Goal: Task Accomplishment & Management: Complete application form

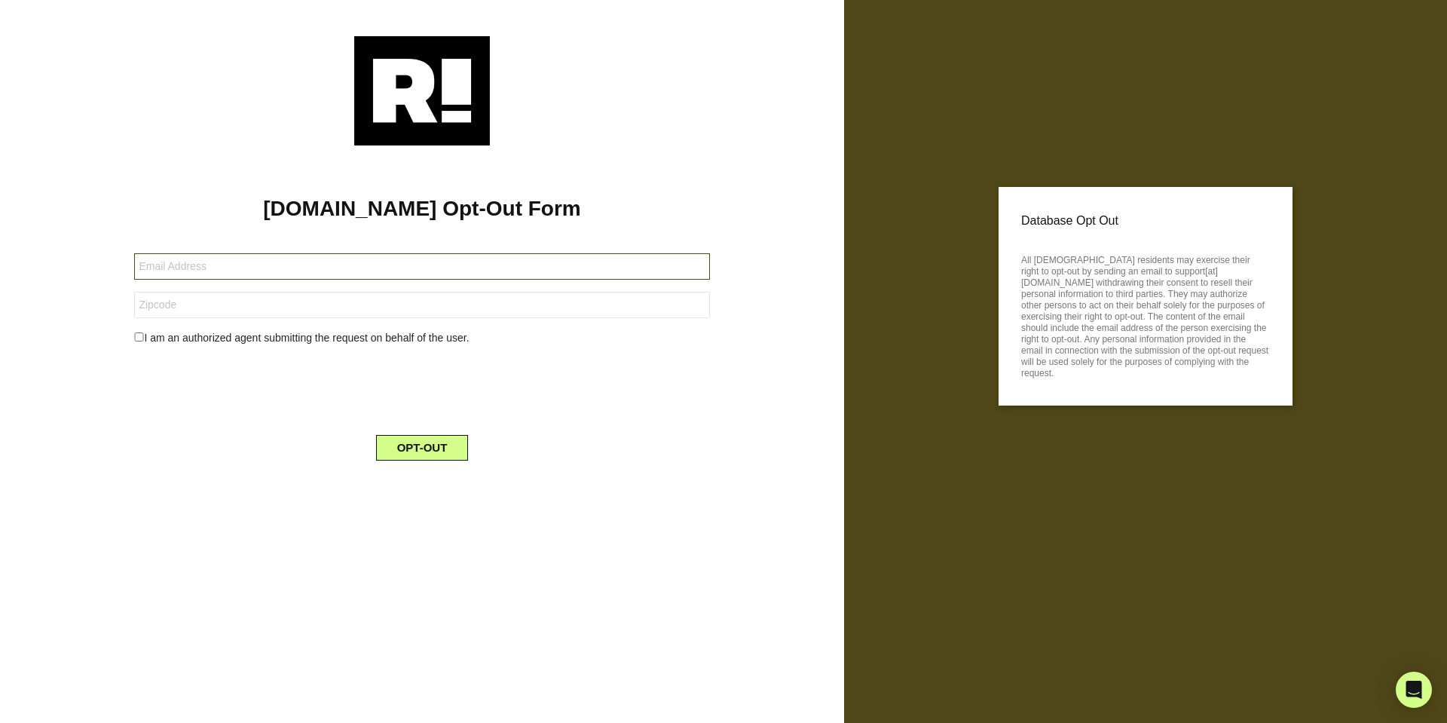
click at [358, 265] on input "text" at bounding box center [421, 266] width 575 height 26
click at [820, 74] on div at bounding box center [422, 90] width 799 height 109
click at [503, 271] on input "text" at bounding box center [421, 266] width 575 height 26
paste input "[EMAIL_ADDRESS][DOMAIN_NAME]"
type input "[EMAIL_ADDRESS][DOMAIN_NAME]"
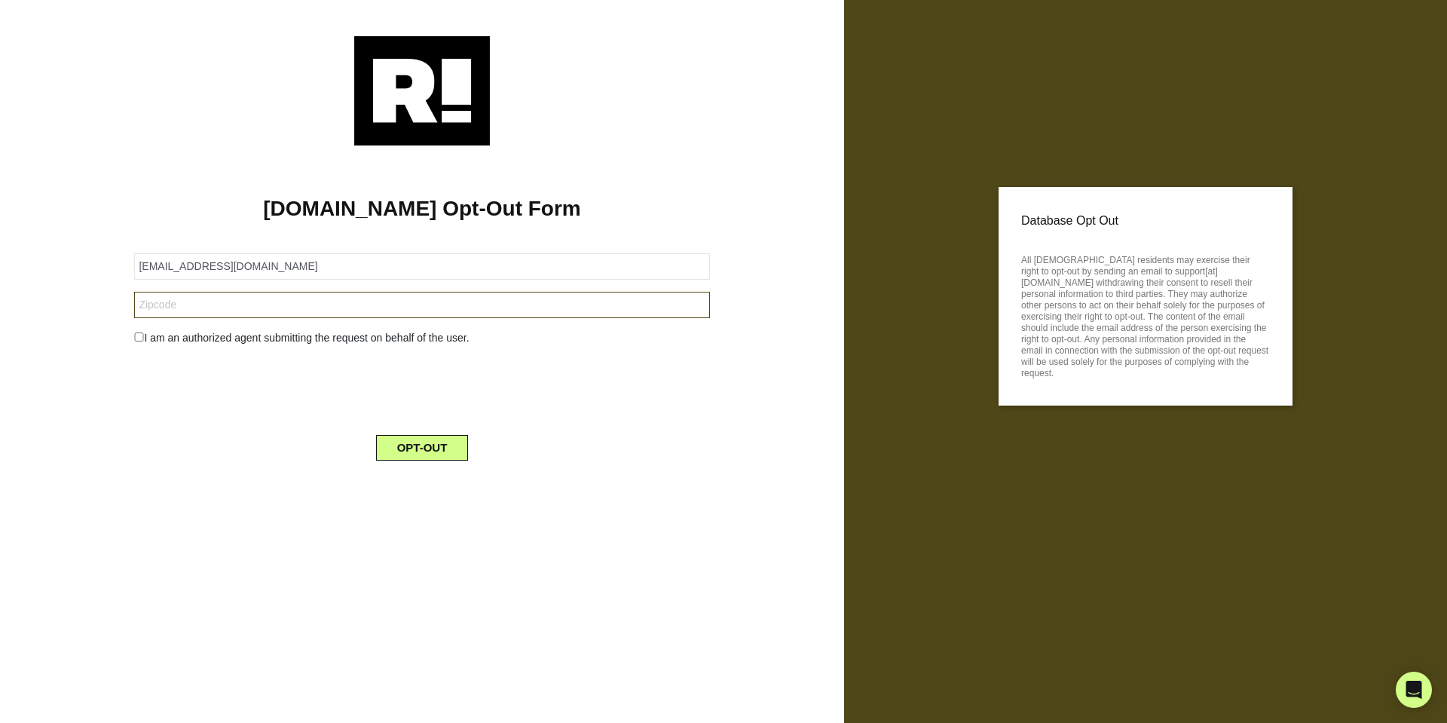
click at [499, 310] on input "text" at bounding box center [421, 305] width 575 height 26
paste input "55313"
type input "55313"
click at [442, 442] on button "OPT-OUT" at bounding box center [422, 448] width 93 height 26
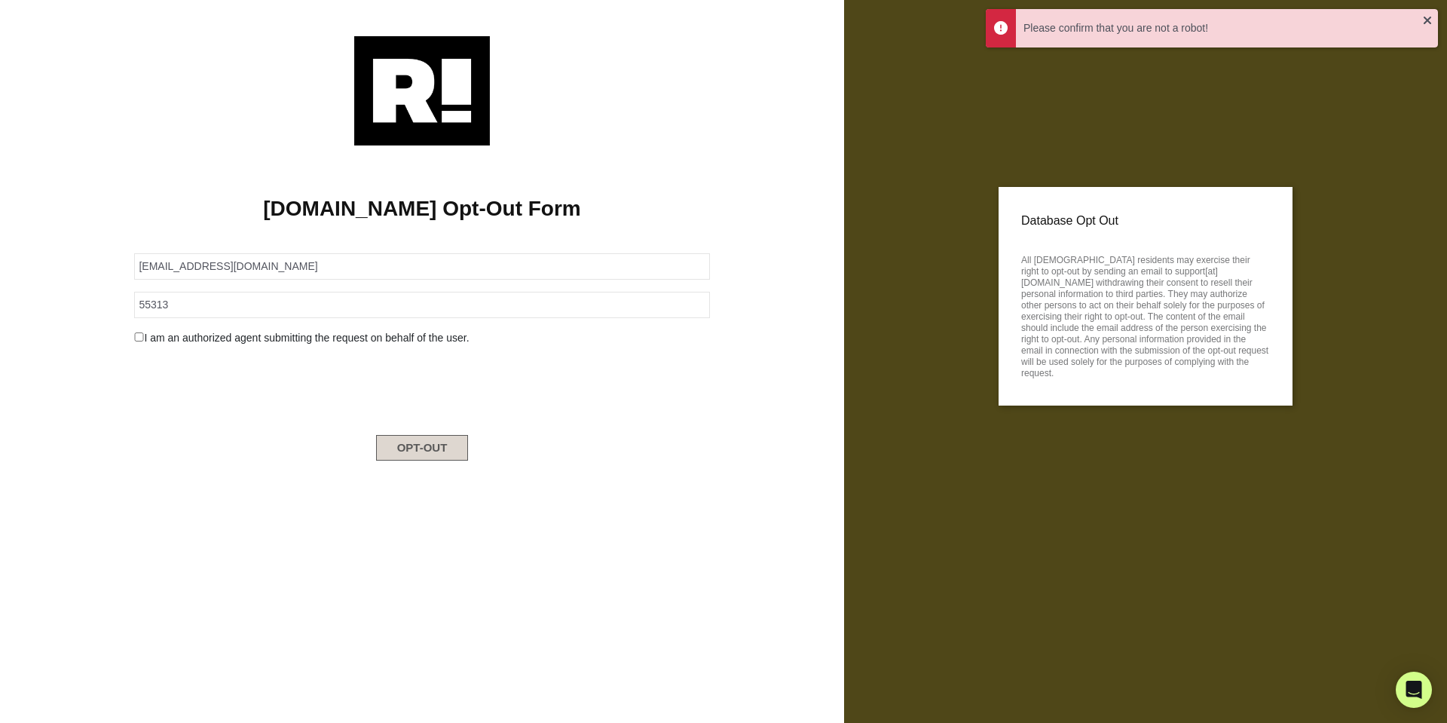
click at [403, 453] on button "OPT-OUT" at bounding box center [422, 448] width 93 height 26
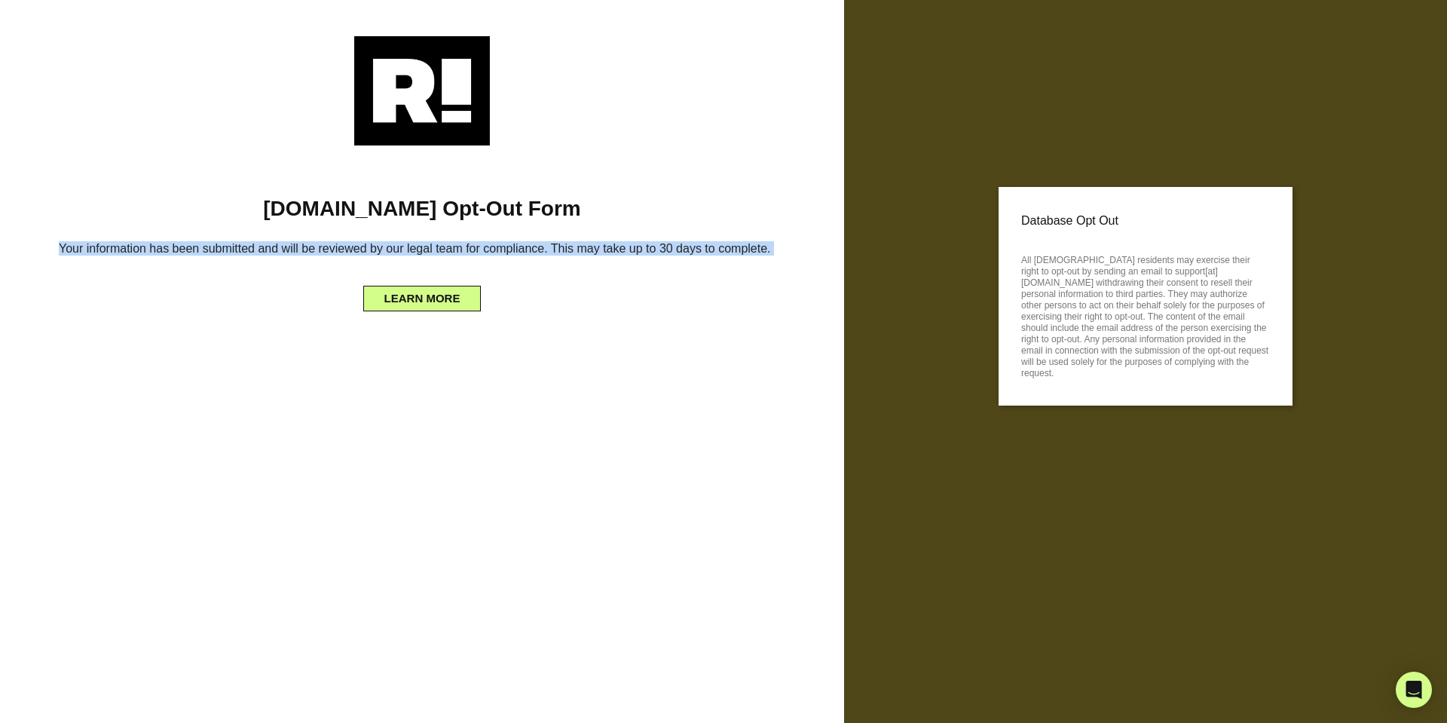
drag, startPoint x: 560, startPoint y: 377, endPoint x: 825, endPoint y: 48, distance: 422.3
click at [772, 127] on div "Retention.com Opt-Out Form Your information has been submitted and will be revi…" at bounding box center [422, 361] width 844 height 723
click at [448, 307] on button "LEARN MORE" at bounding box center [422, 299] width 118 height 26
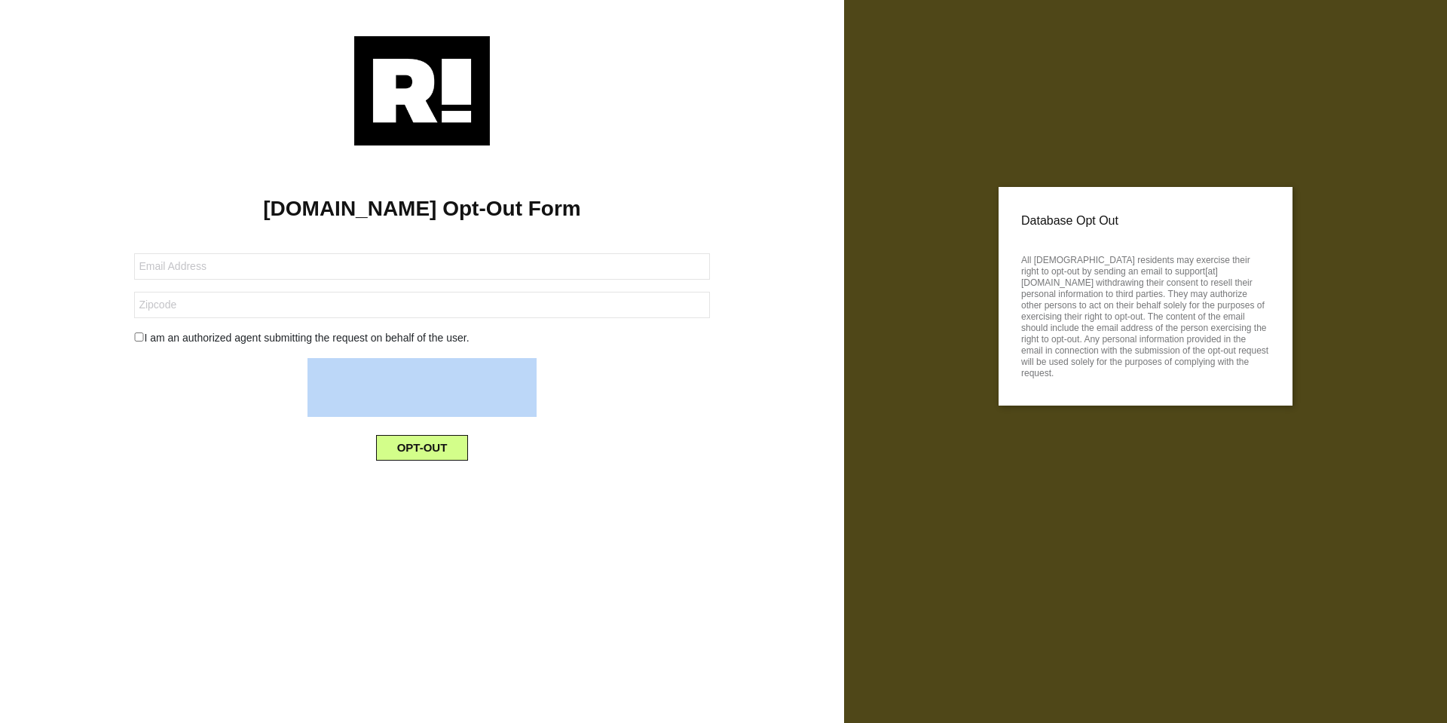
drag, startPoint x: 785, startPoint y: 490, endPoint x: 376, endPoint y: 345, distance: 434.0
click at [391, 353] on div "[DOMAIN_NAME] Opt-Out Form I am an authorized agent submitting the request on b…" at bounding box center [723, 361] width 1447 height 723
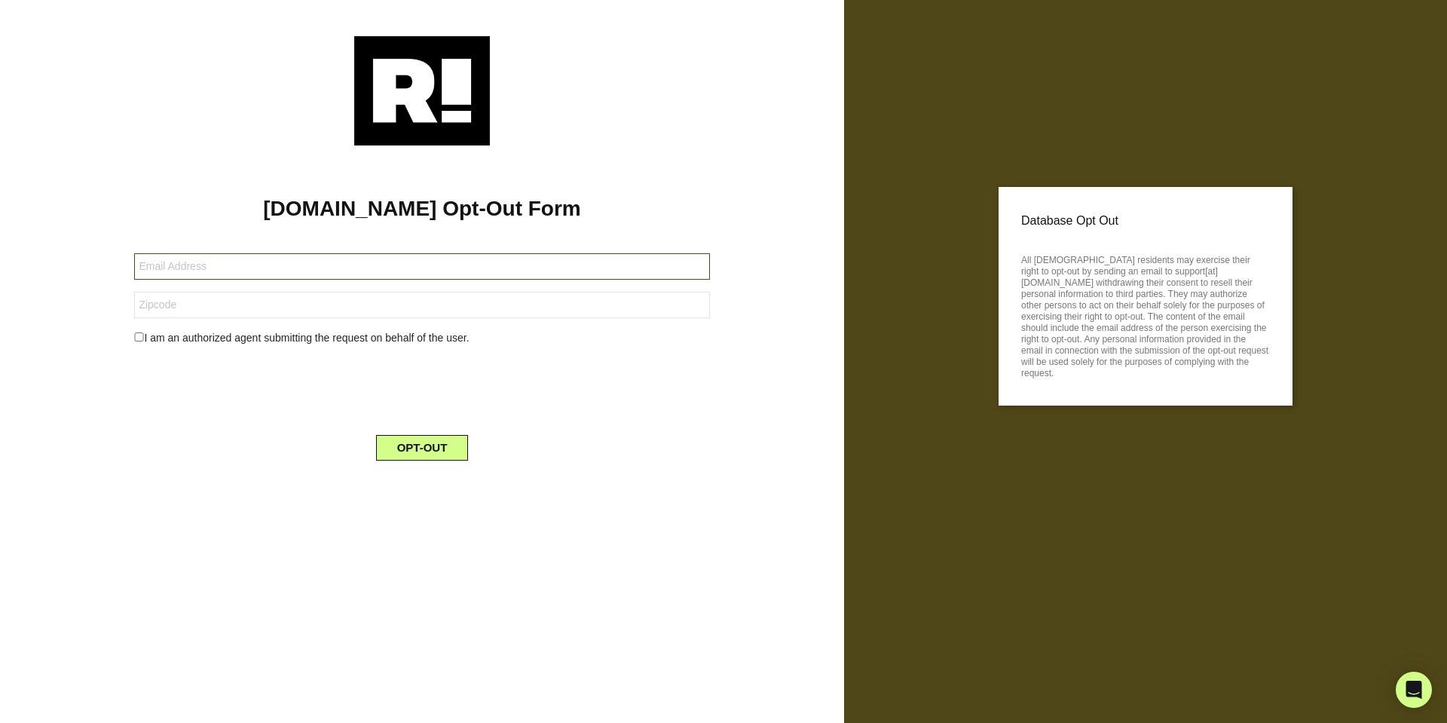
click at [274, 268] on input "text" at bounding box center [421, 266] width 575 height 26
paste input "[EMAIL_ADDRESS][DOMAIN_NAME]"
type input "[EMAIL_ADDRESS][DOMAIN_NAME]"
click at [261, 301] on input "text" at bounding box center [421, 305] width 575 height 26
click at [222, 341] on div "I am an authorized agent submitting the request on behalf of the user." at bounding box center [422, 338] width 598 height 16
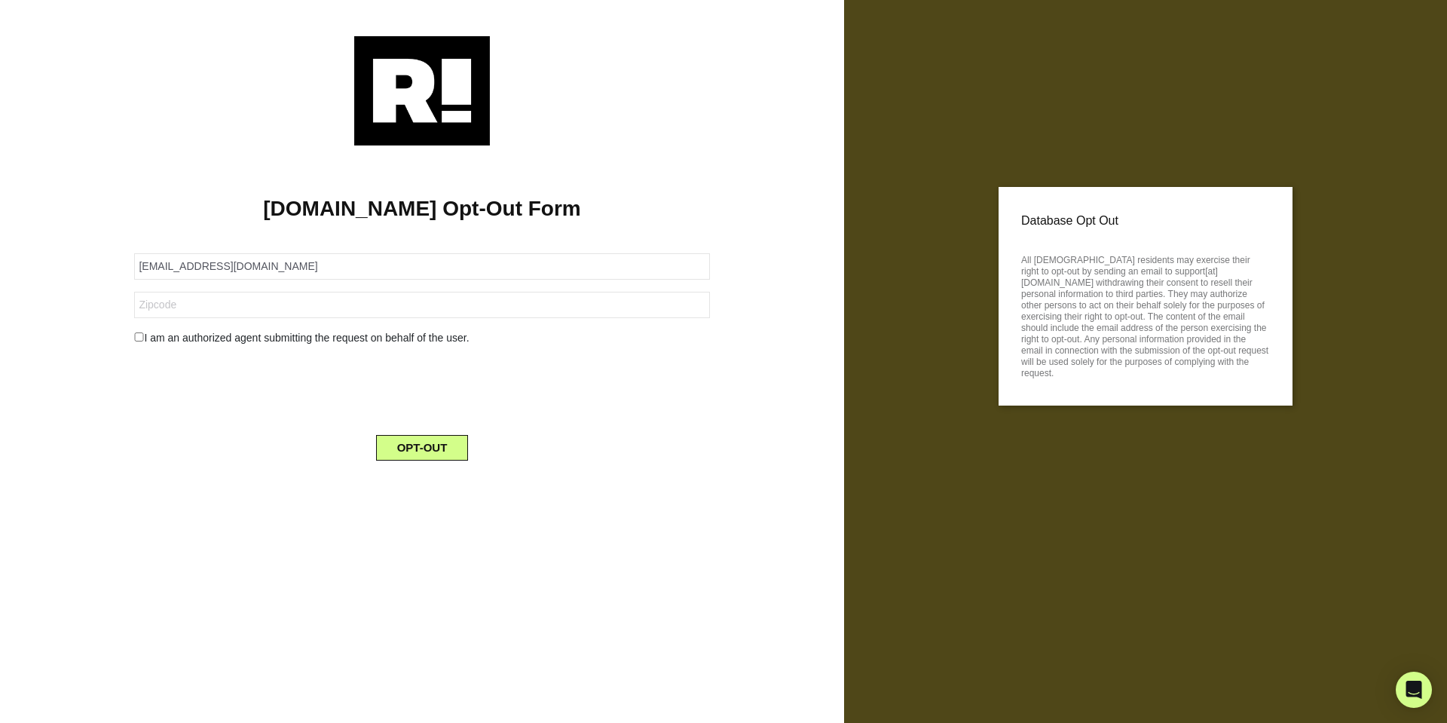
click at [139, 338] on input "checkbox" at bounding box center [139, 336] width 10 height 9
checkbox input "true"
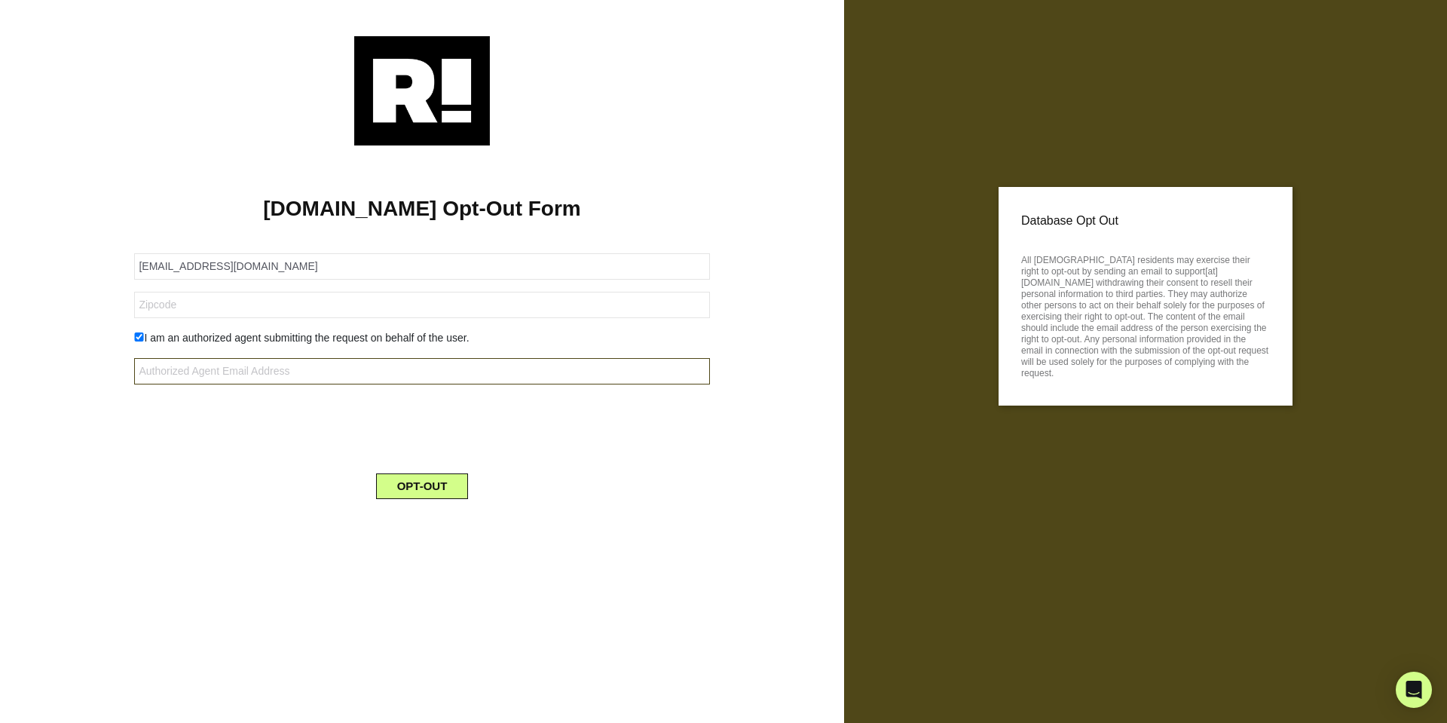
click at [390, 371] on input "text" at bounding box center [421, 371] width 575 height 26
paste input "52361"
type input "52361"
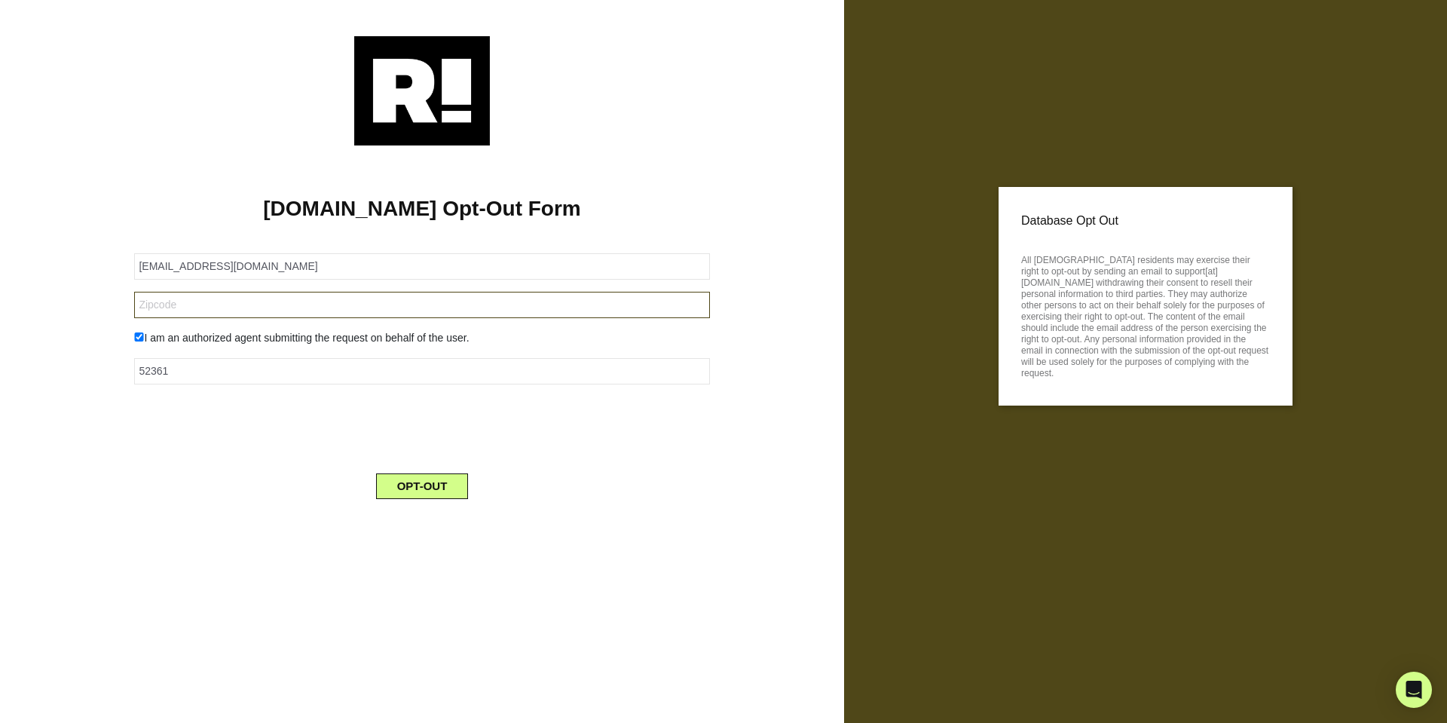
click at [250, 308] on input "text" at bounding box center [421, 305] width 575 height 26
paste input "52361"
type input "52361"
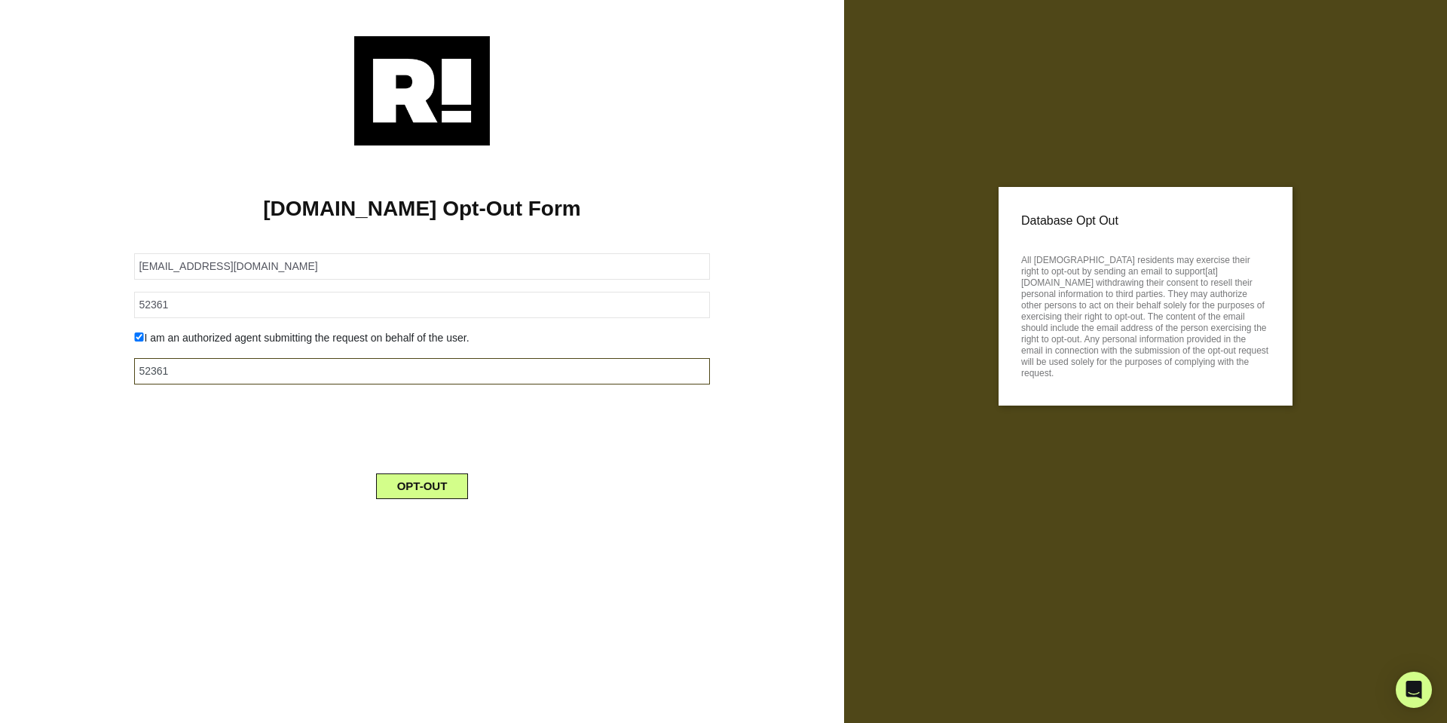
drag, startPoint x: 225, startPoint y: 368, endPoint x: 125, endPoint y: 375, distance: 99.7
click at [125, 375] on div "52361" at bounding box center [422, 371] width 598 height 26
click at [159, 370] on input "52361" at bounding box center [421, 371] width 575 height 26
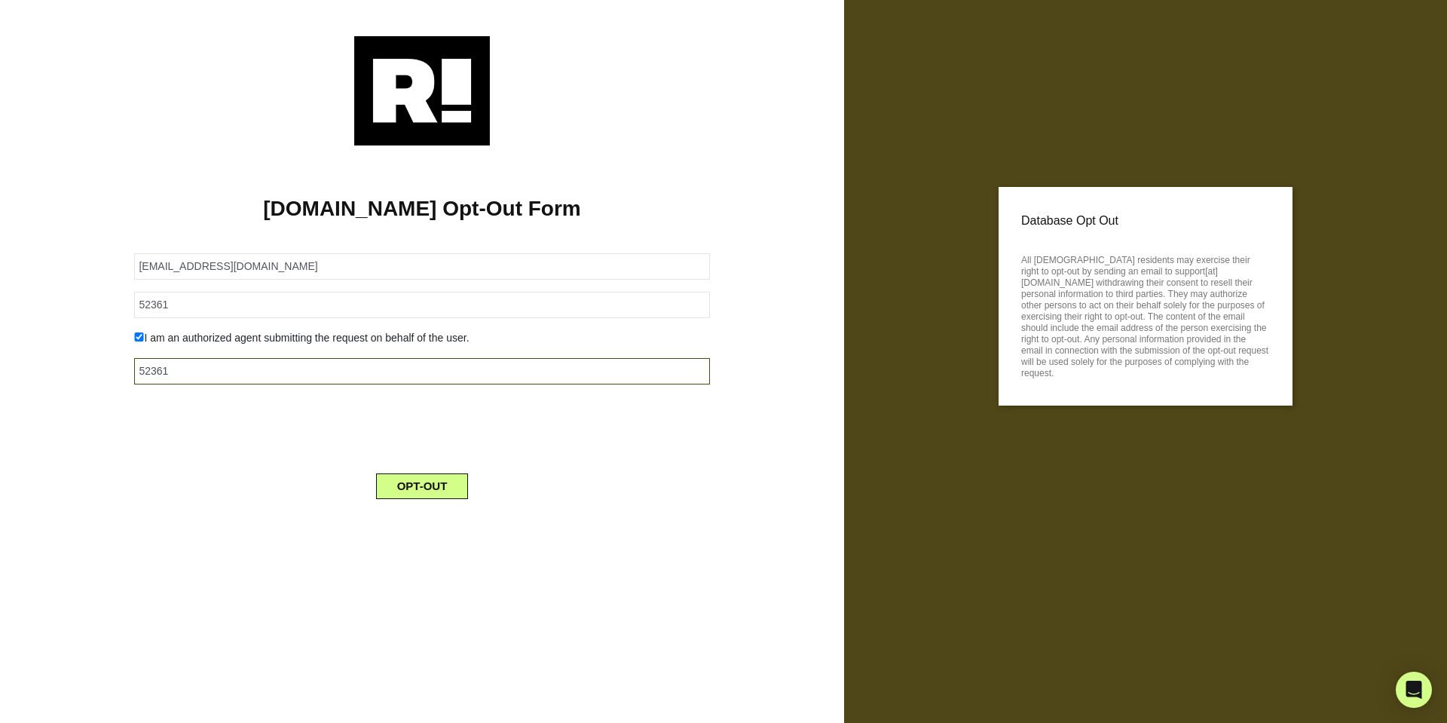
click at [159, 370] on input "52361" at bounding box center [421, 371] width 575 height 26
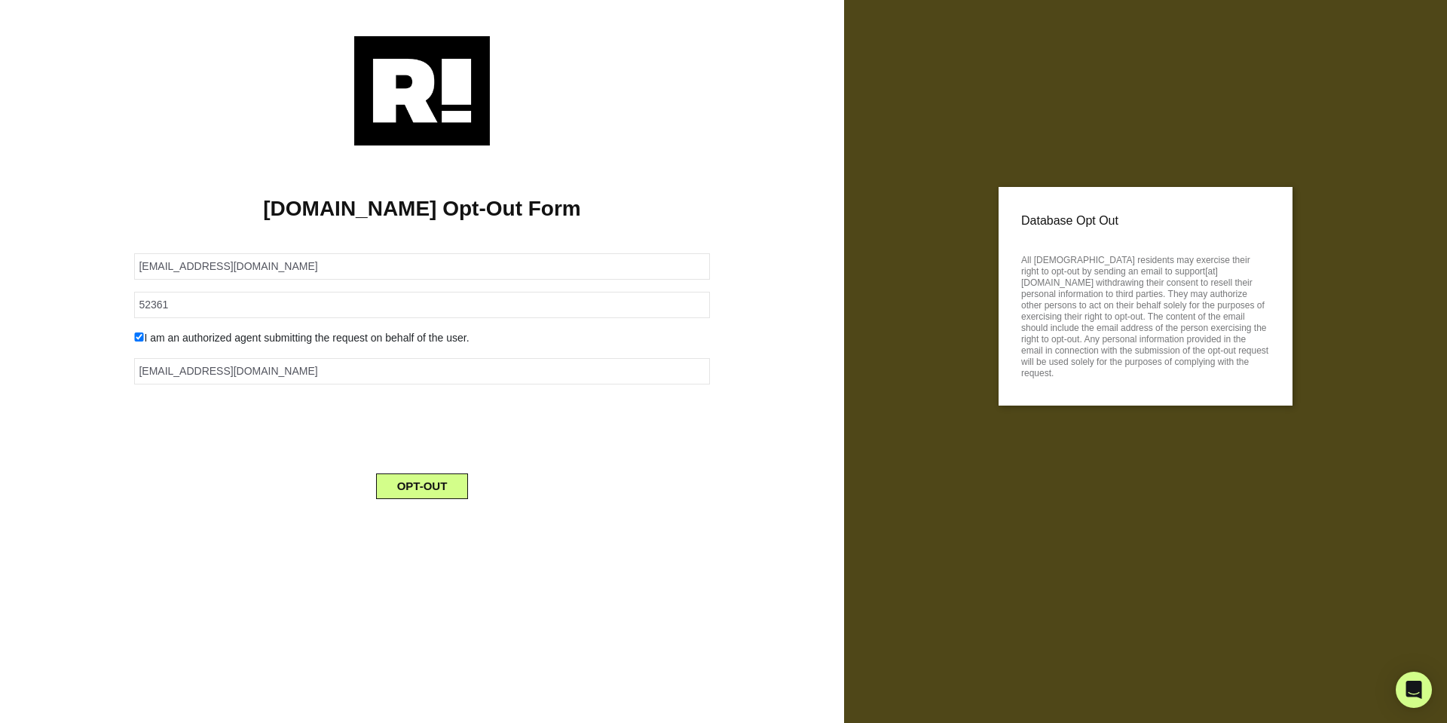
click at [247, 436] on div "0cAFcWeA5foX45d8ayFUlZUbvDS9o0WOnOeUSj0HYmgyuvrokXHbyKyNbMnhUx0rUGtHjek6c-UMXUH…" at bounding box center [422, 425] width 598 height 59
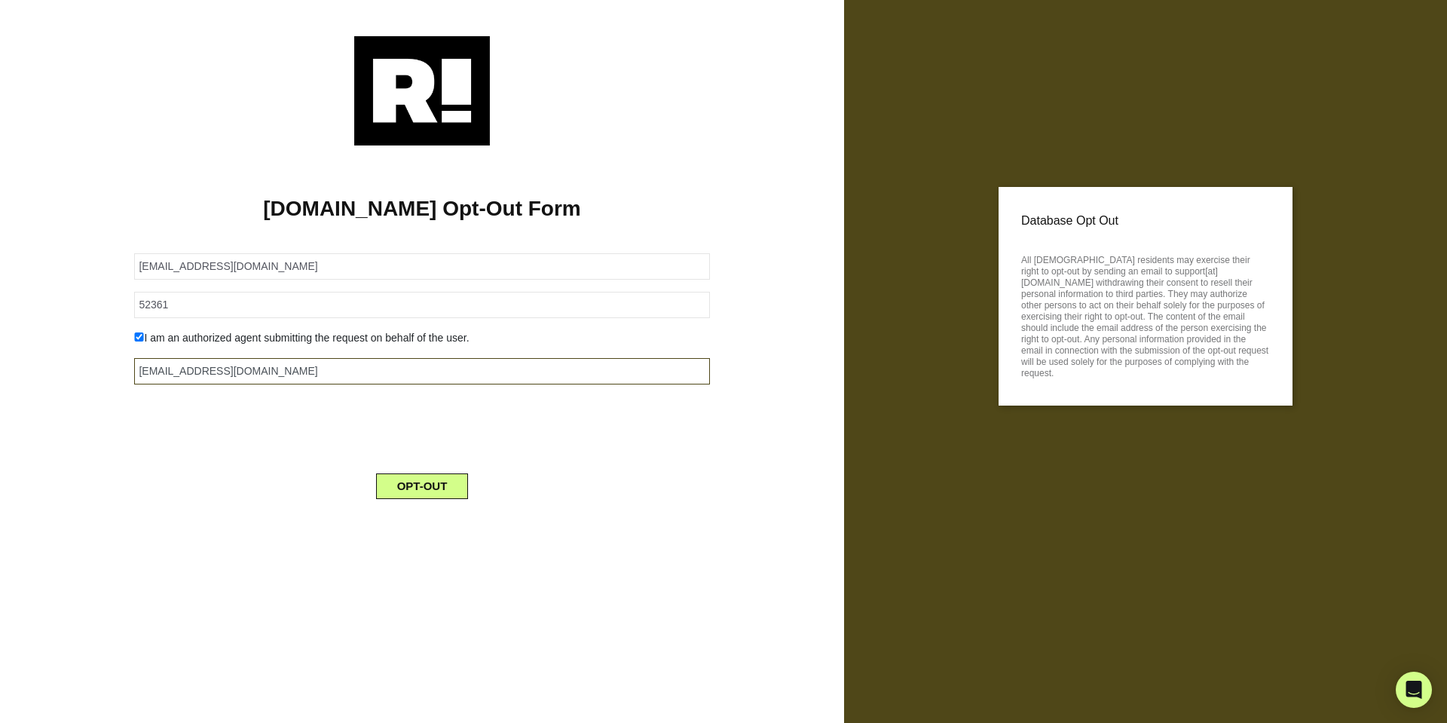
click at [142, 376] on input "help@teaforte.com" at bounding box center [421, 371] width 575 height 26
type input "[EMAIL_ADDRESS][DOMAIN_NAME]"
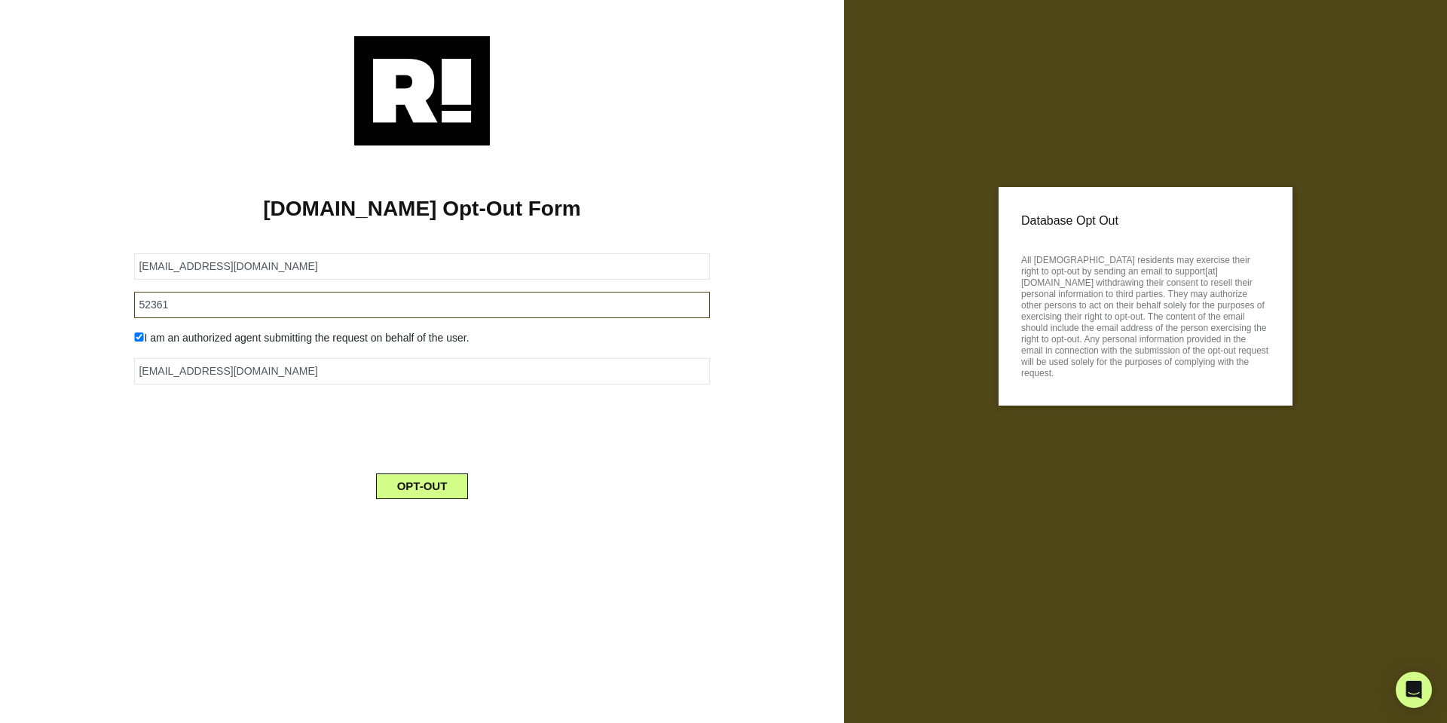
click at [154, 307] on input "52361" at bounding box center [421, 305] width 575 height 26
click at [174, 454] on div "0cAFcWeA5foX45d8ayFUlZUbvDS9o0WOnOeUSj0HYmgyuvrokXHbyKyNbMnhUx0rUGtHjek6c-UMXUH…" at bounding box center [422, 425] width 598 height 59
click at [413, 482] on button "OPT-OUT" at bounding box center [422, 486] width 93 height 26
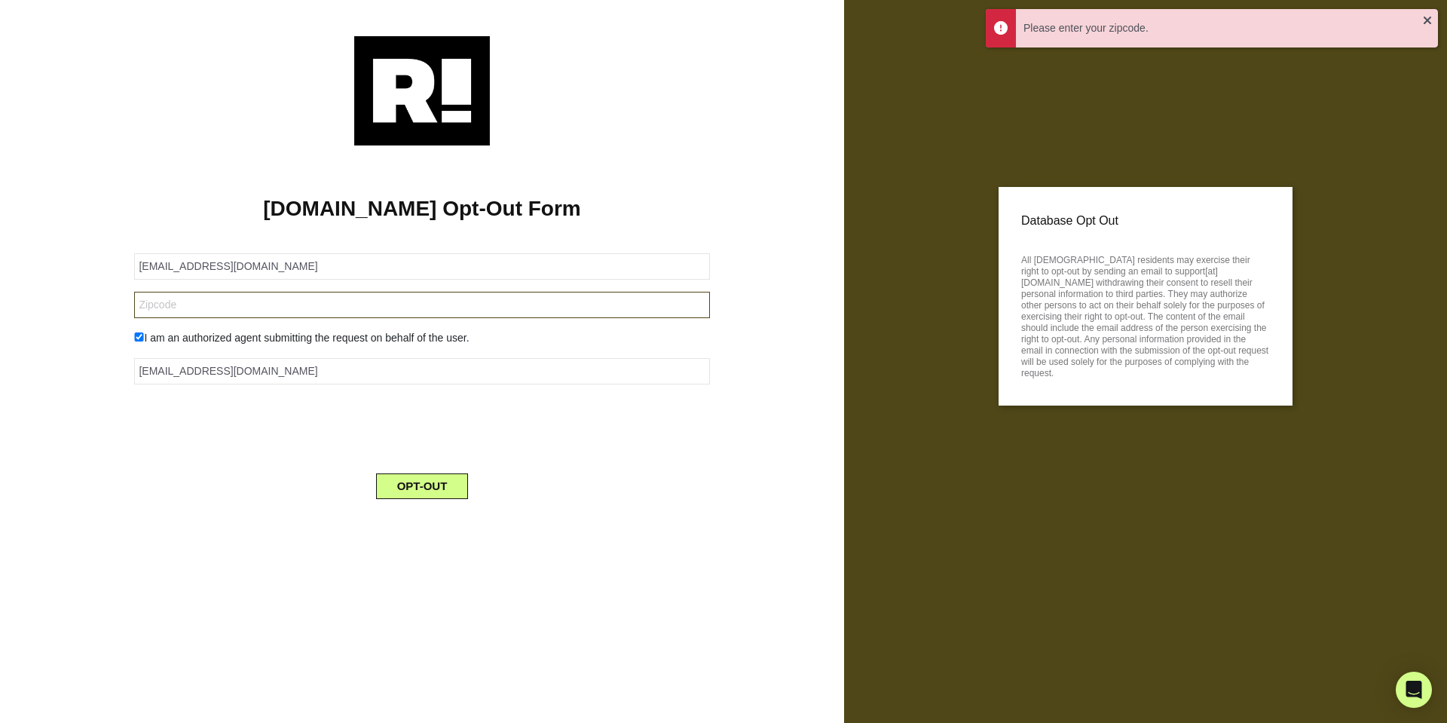
click at [241, 302] on input "text" at bounding box center [421, 305] width 575 height 26
paste input "52361"
type input "52361"
click at [393, 477] on button "OPT-OUT" at bounding box center [422, 486] width 93 height 26
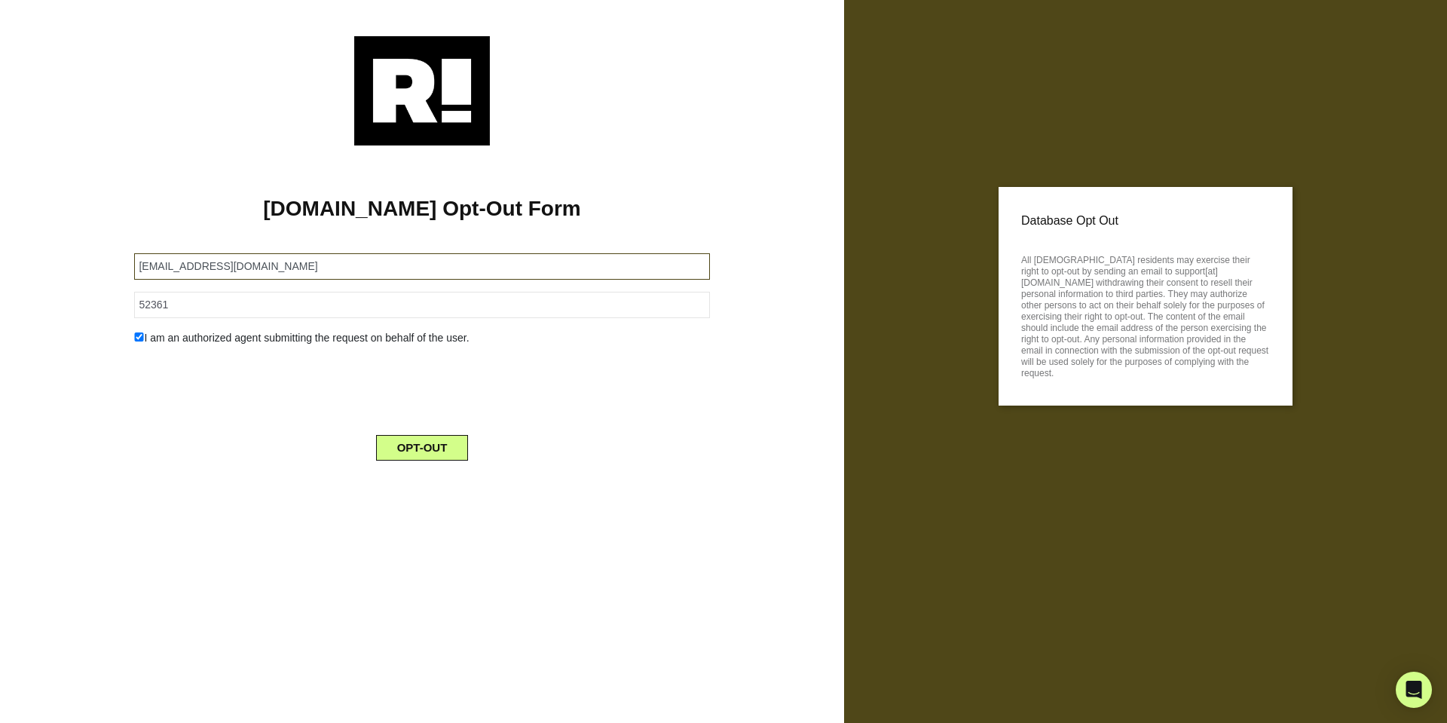
click at [611, 260] on input "gkuhlman78@q.com" at bounding box center [421, 266] width 575 height 26
paste input "alanpincus@yahoo.com"
click at [611, 260] on input "gkuhlman78@q.comalanpincus@yahoo.com" at bounding box center [421, 266] width 575 height 26
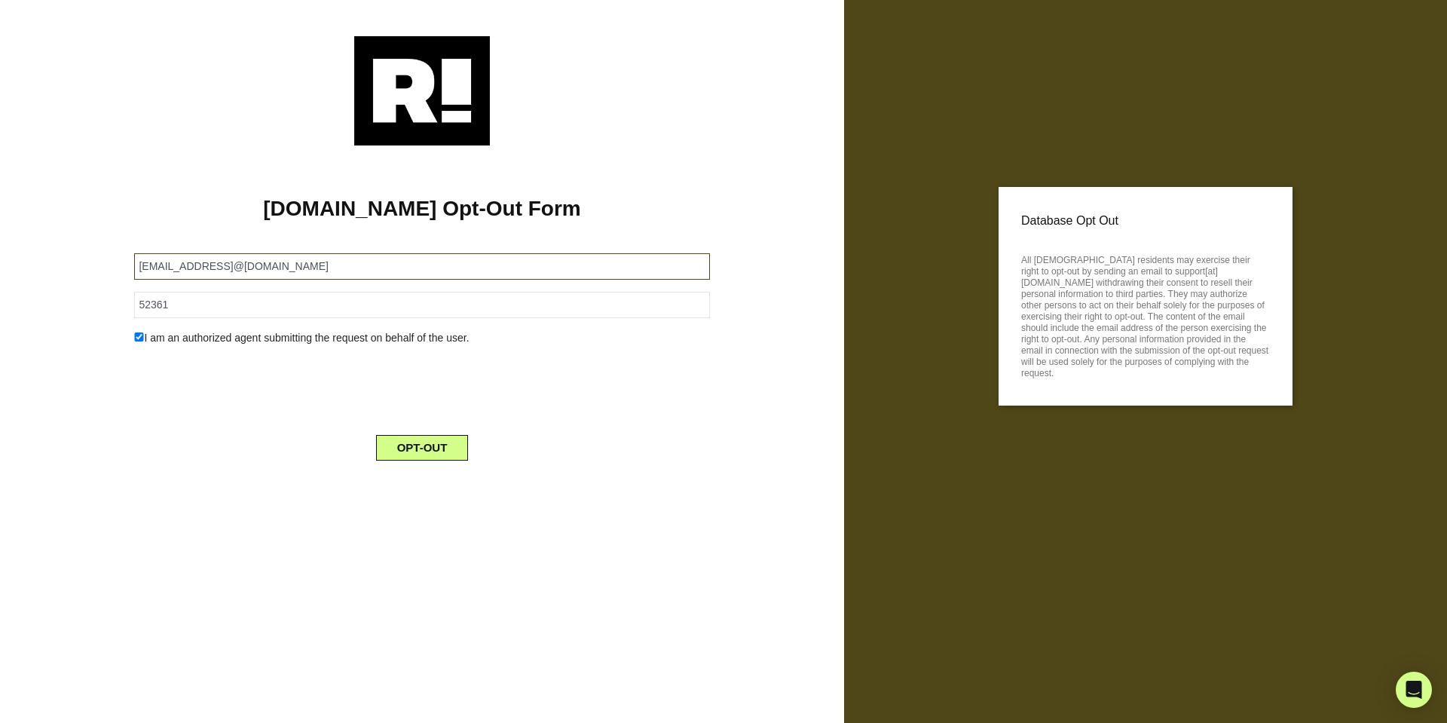
click at [611, 260] on input "gkuhlman78@q.comalanpincus@yahoo.com" at bounding box center [421, 266] width 575 height 26
paste input "text"
type input "alanpincus@yahoo.com"
click at [447, 298] on input "52361" at bounding box center [421, 305] width 575 height 26
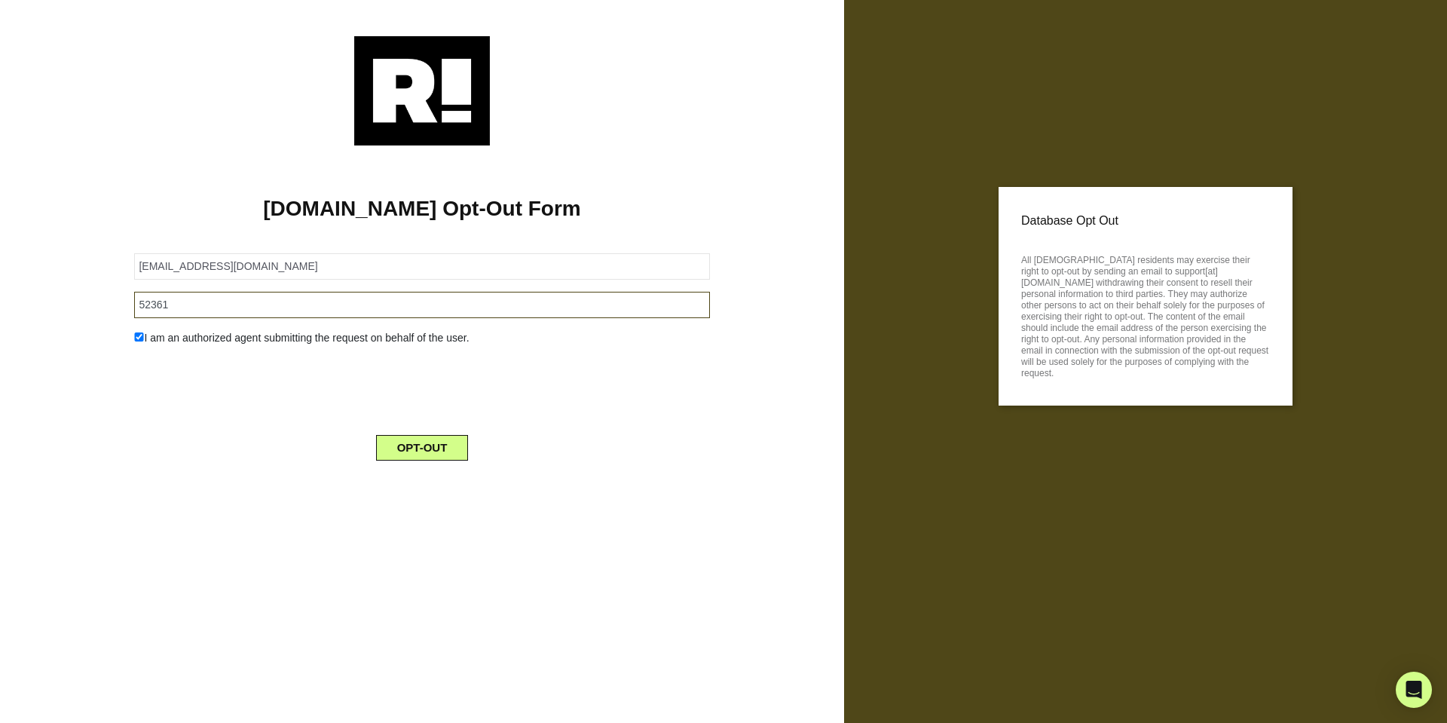
paste input "33467"
type input "33467"
click at [412, 444] on button "OPT-OUT" at bounding box center [422, 448] width 93 height 26
click at [365, 277] on input "alanpincus@yahoo.com" at bounding box center [421, 266] width 575 height 26
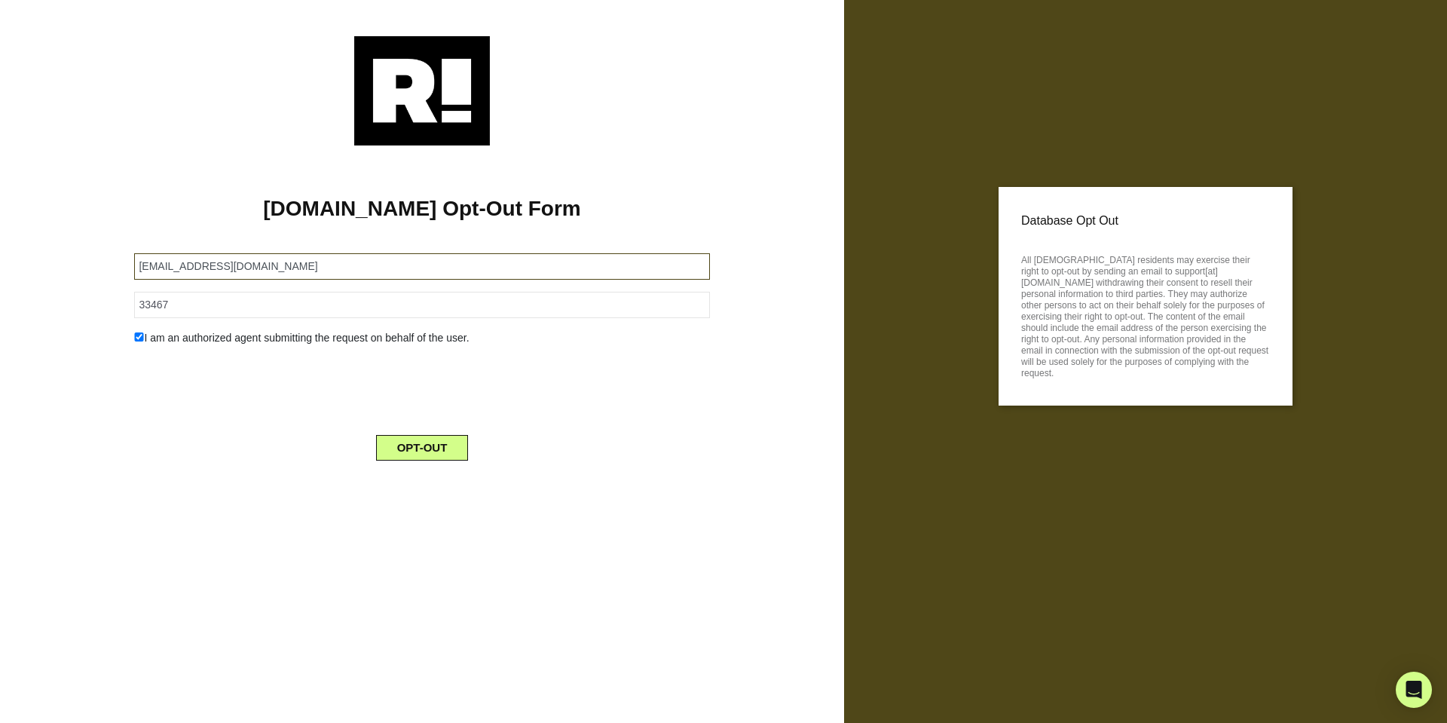
click at [365, 277] on input "alanpincus@yahoo.com" at bounding box center [421, 266] width 575 height 26
paste input "barneyfou@gmail"
type input "barneyfou@gmail.com"
click at [353, 304] on input "33467" at bounding box center [421, 305] width 575 height 26
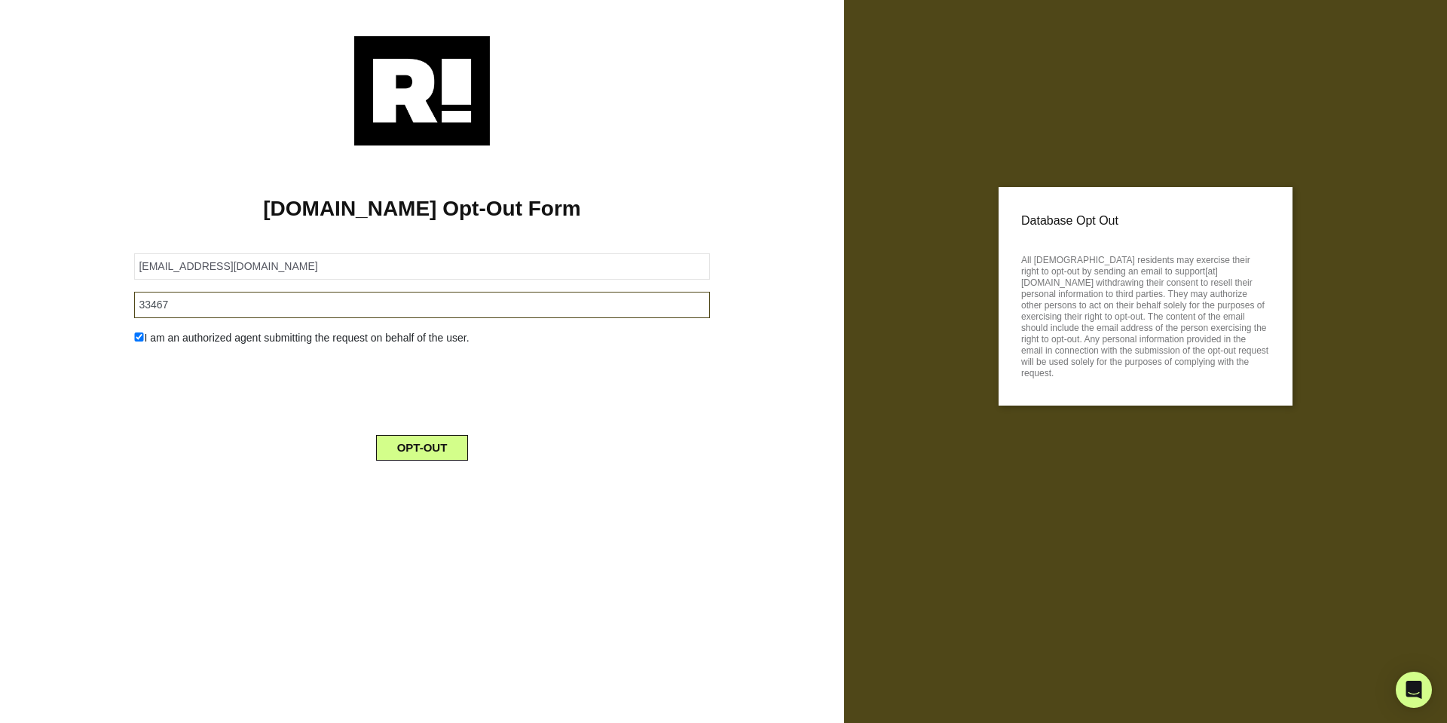
click at [353, 304] on input "33467" at bounding box center [421, 305] width 575 height 26
click at [353, 304] on input "0" at bounding box center [421, 305] width 575 height 26
type input "01730"
click at [423, 451] on button "OPT-OUT" at bounding box center [422, 448] width 93 height 26
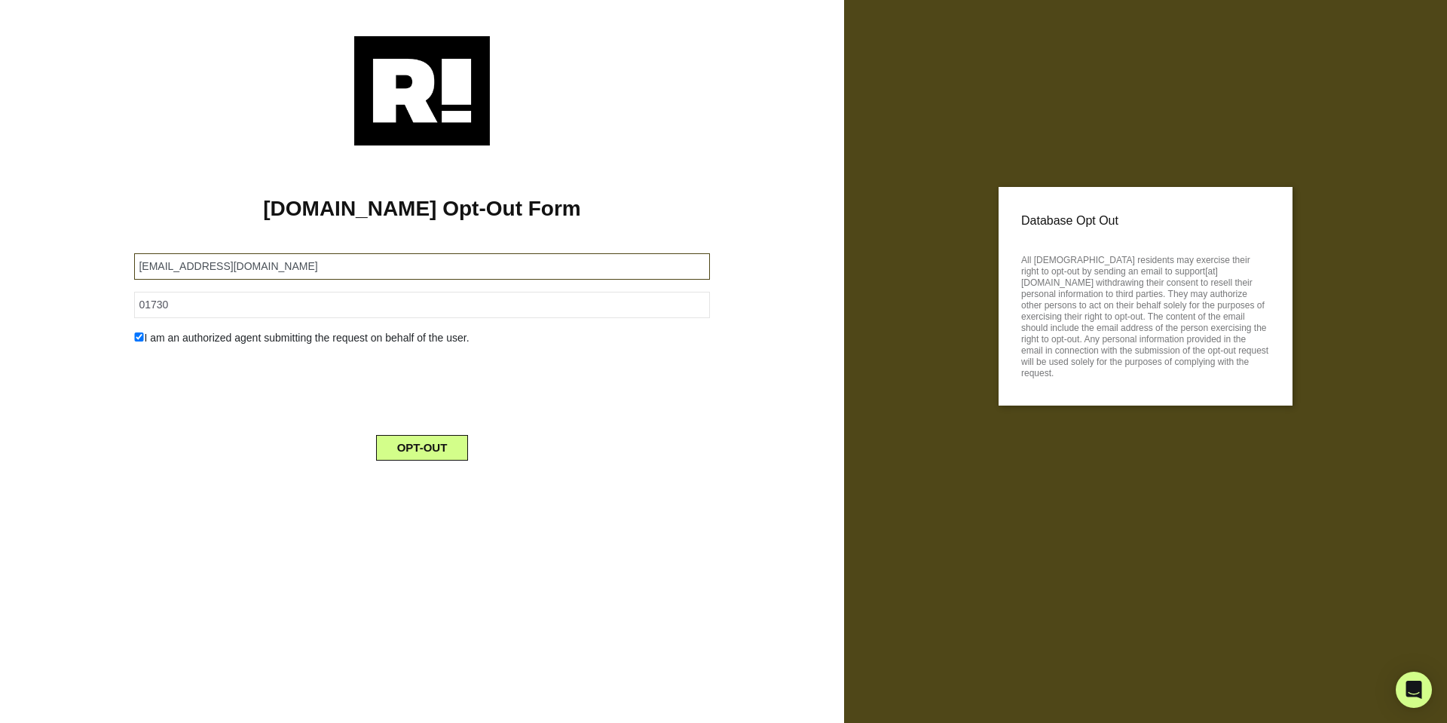
click at [196, 271] on input "[EMAIL_ADDRESS][DOMAIN_NAME]" at bounding box center [421, 266] width 575 height 26
paste input "[PERSON_NAME]"
type input "[EMAIL_ADDRESS][DOMAIN_NAME]"
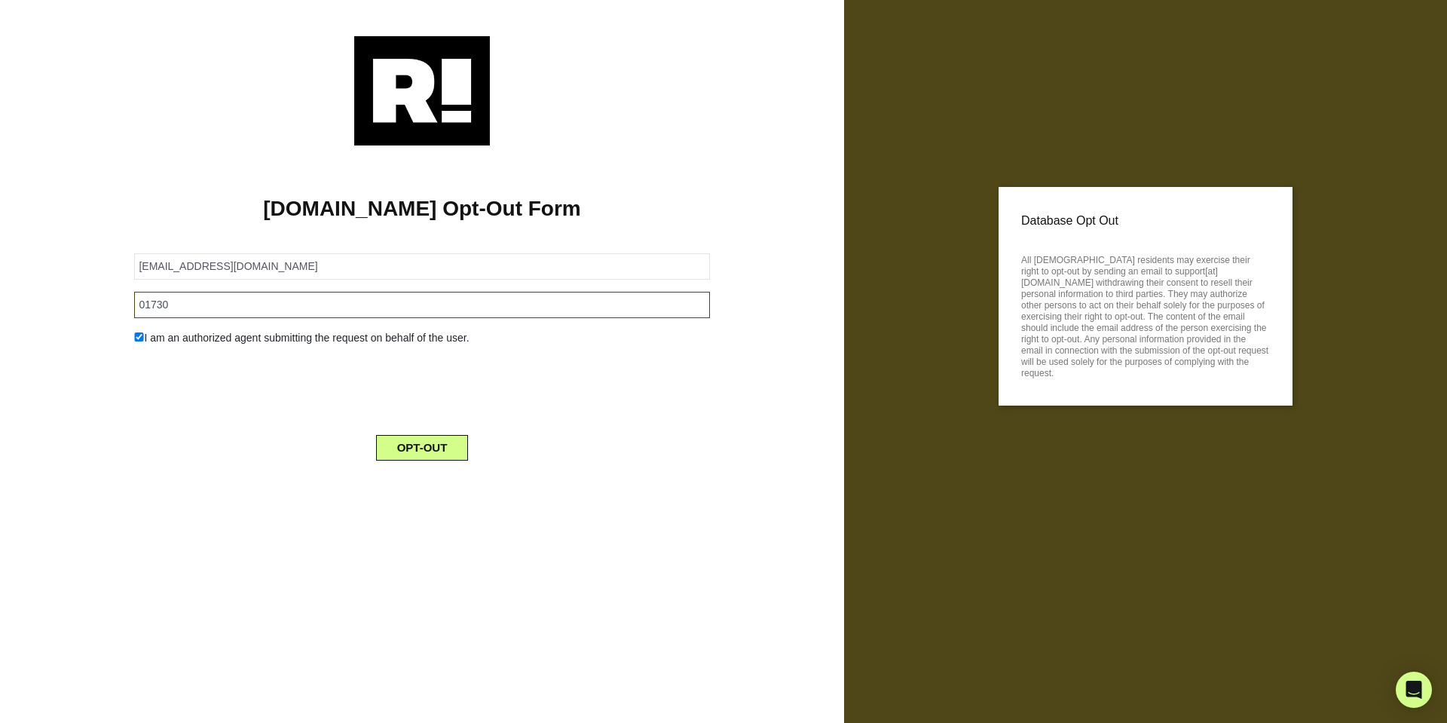
click at [201, 301] on input "01730" at bounding box center [421, 305] width 575 height 26
click at [353, 296] on input "01730" at bounding box center [421, 305] width 575 height 26
paste input "6071"
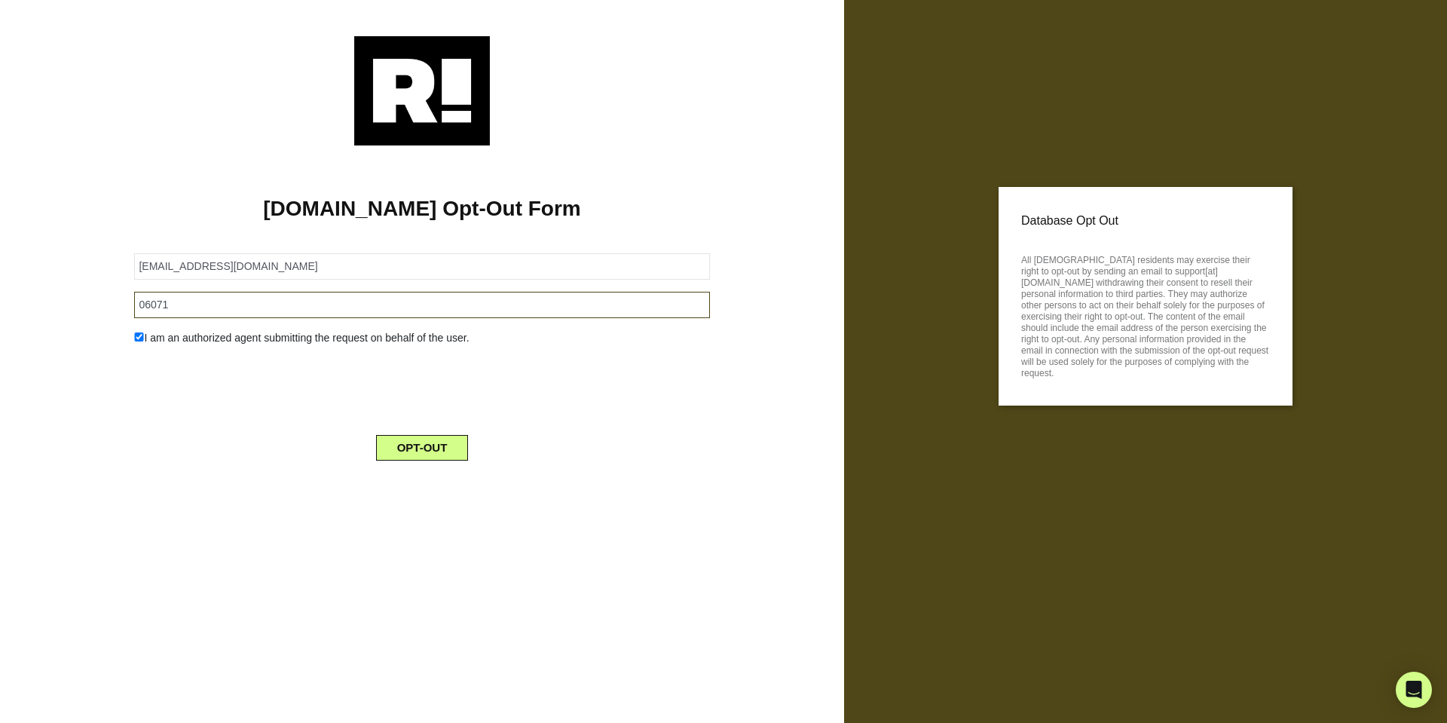
type input "06071"
click at [408, 443] on button "OPT-OUT" at bounding box center [422, 448] width 93 height 26
click at [200, 274] on input "[EMAIL_ADDRESS][DOMAIN_NAME]" at bounding box center [421, 266] width 575 height 26
click at [200, 274] on input "anncarmichael@gmail.com" at bounding box center [421, 266] width 575 height 26
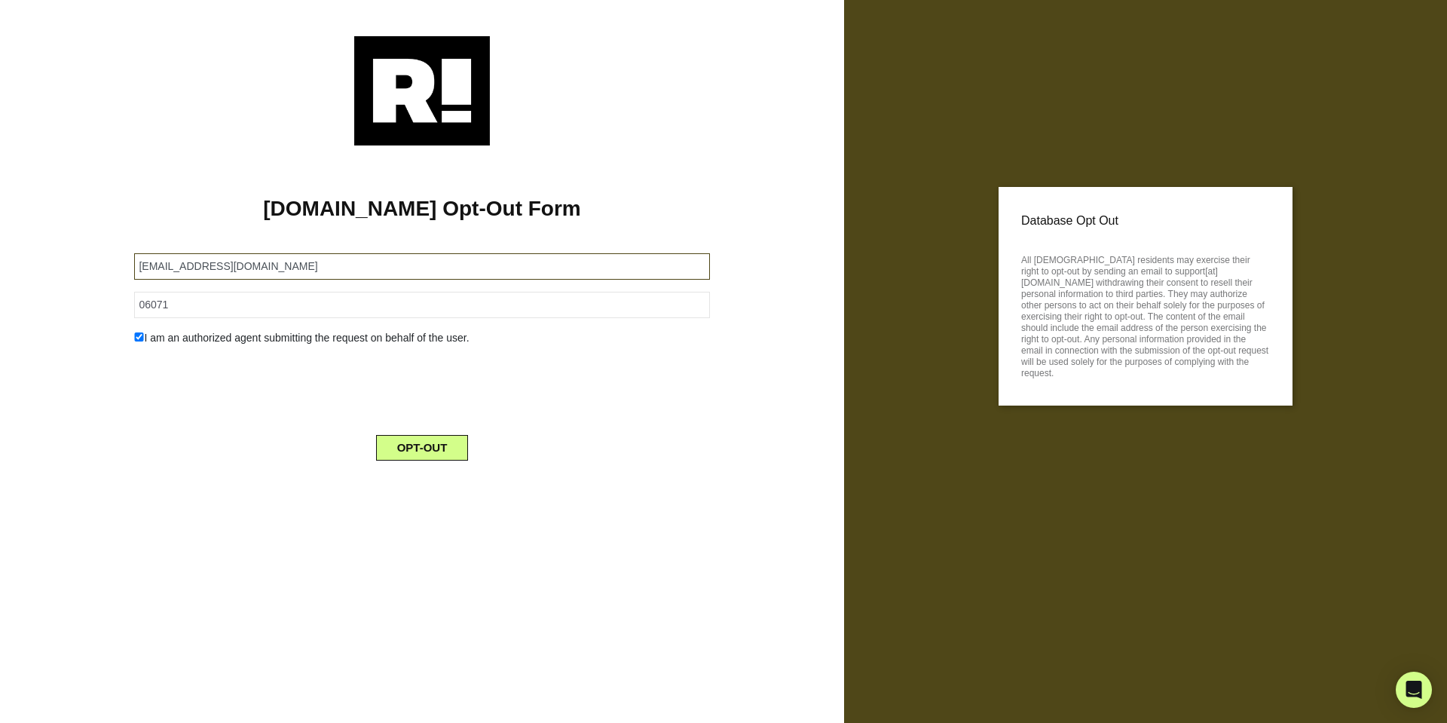
paste input "cmgrobelny"
type input "cmgrobelny@gmail.com"
click at [267, 300] on input "06071" at bounding box center [421, 305] width 575 height 26
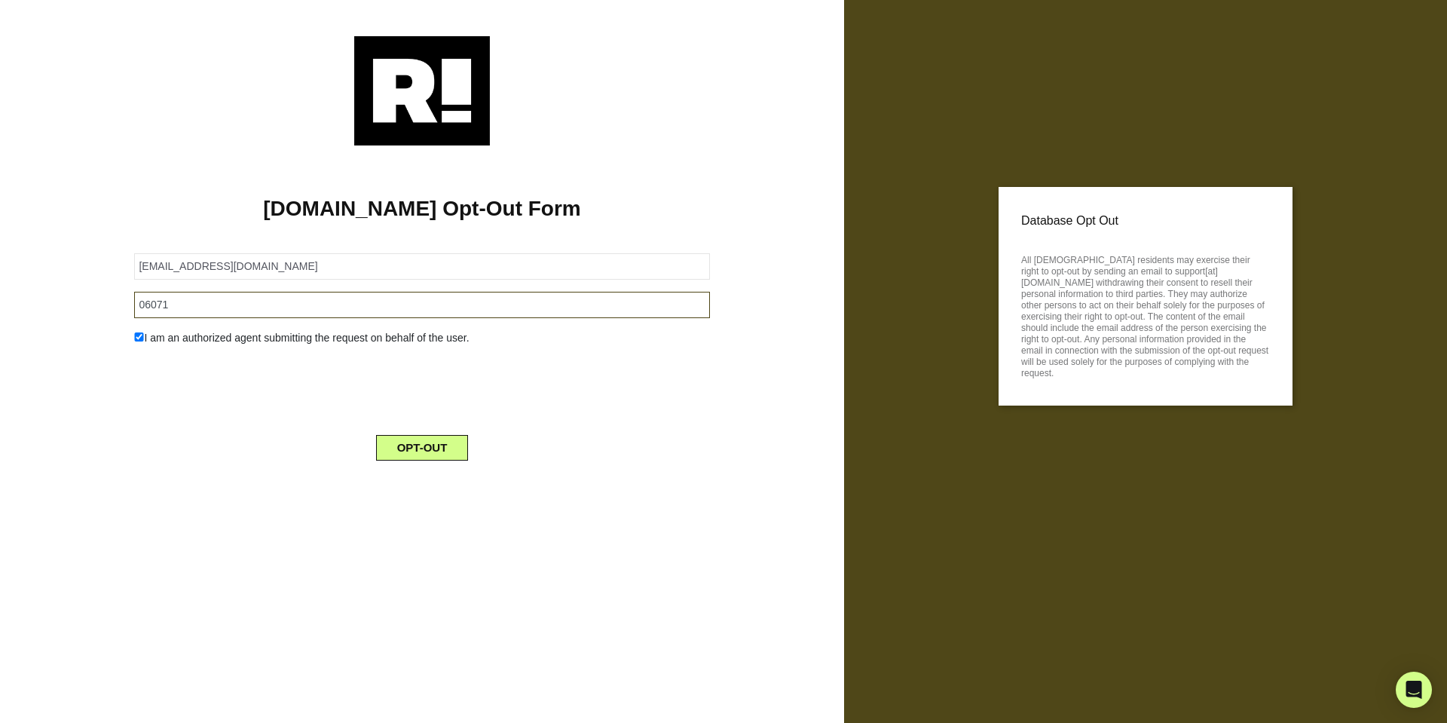
paste input "8036"
type input "08036"
click at [416, 449] on button "OPT-OUT" at bounding box center [422, 448] width 93 height 26
click at [419, 257] on input "cmgrobelny@gmail.com" at bounding box center [421, 266] width 575 height 26
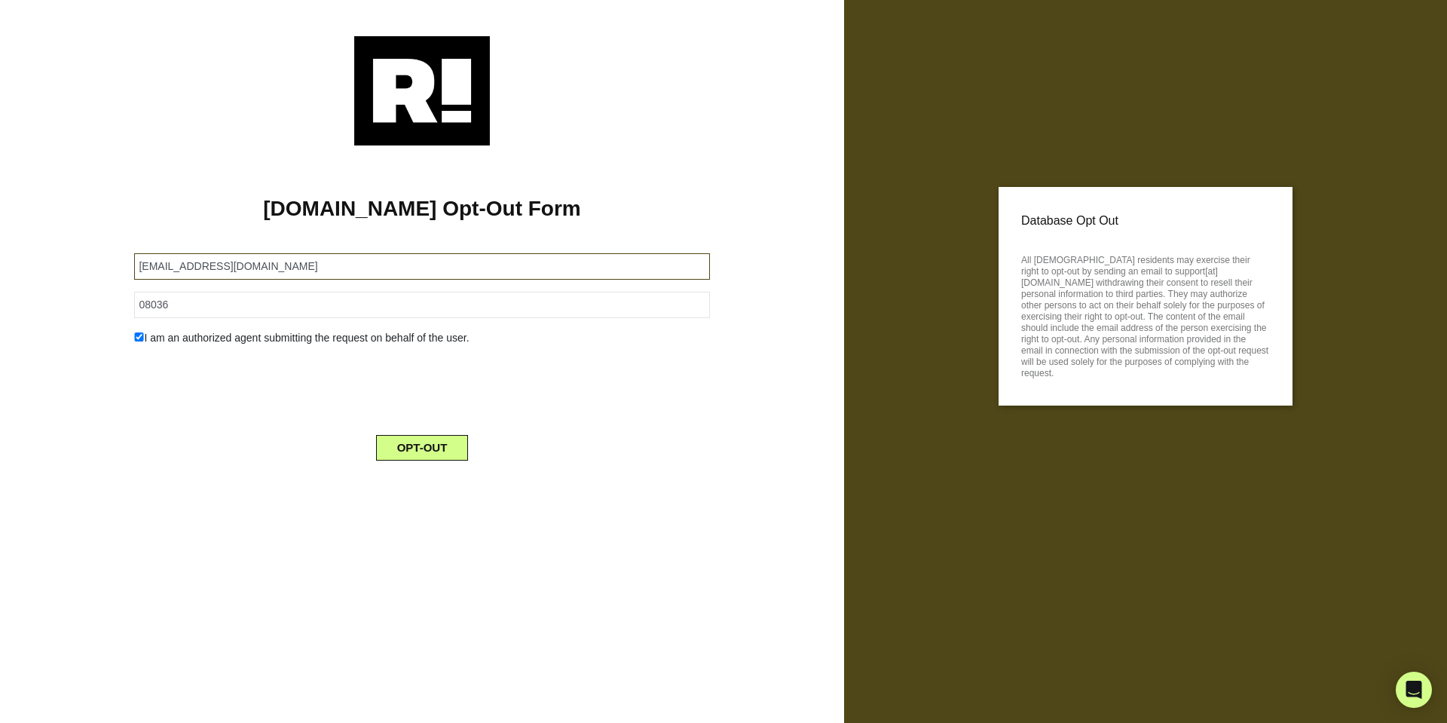
click at [419, 257] on input "cmgrobelny@gmail.com" at bounding box center [421, 266] width 575 height 26
paste input "sanandskip"
type input "[EMAIL_ADDRESS][DOMAIN_NAME]"
click at [160, 179] on div "Retention.com Opt-Out Form sanandskip@gmail.com 08036 I am an authorized agent …" at bounding box center [421, 308] width 821 height 327
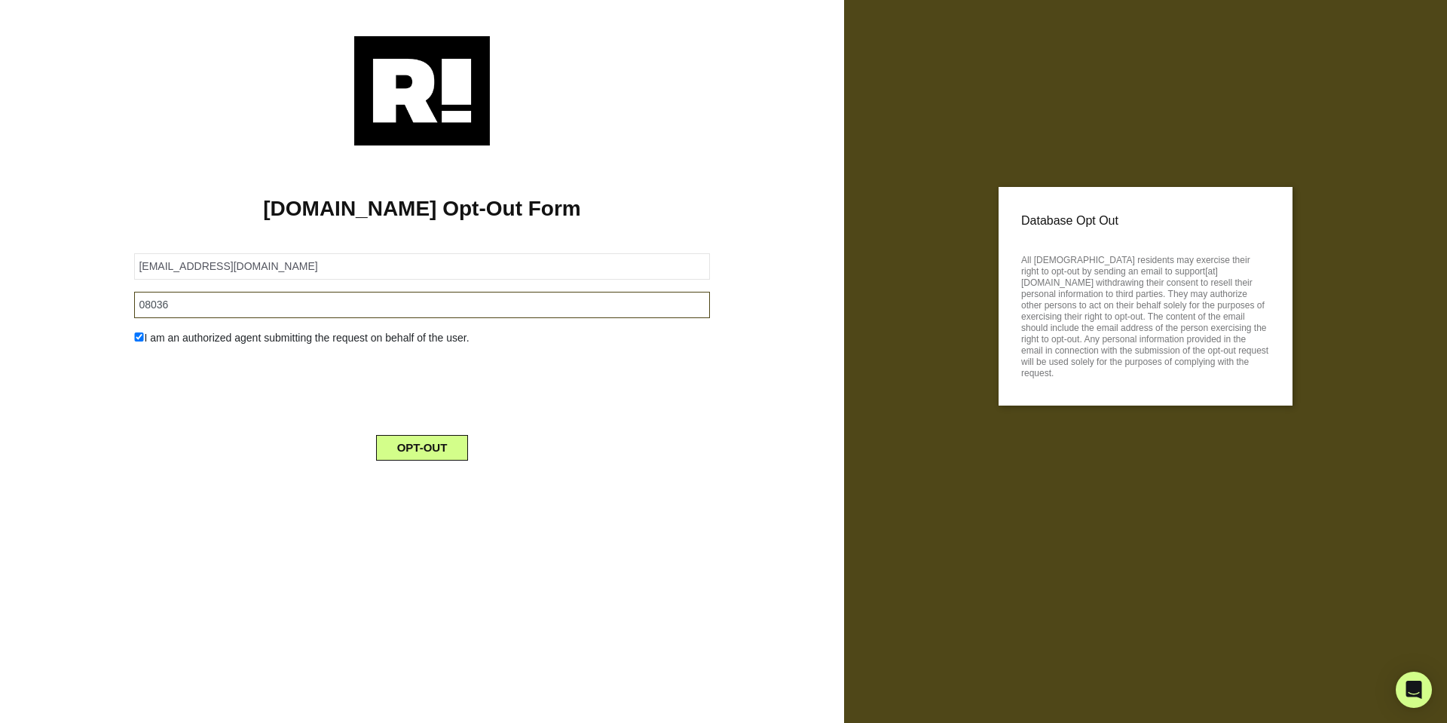
click at [427, 307] on input "08036" at bounding box center [421, 305] width 575 height 26
paste input "21811"
type input "21811"
click at [402, 453] on button "OPT-OUT" at bounding box center [422, 448] width 93 height 26
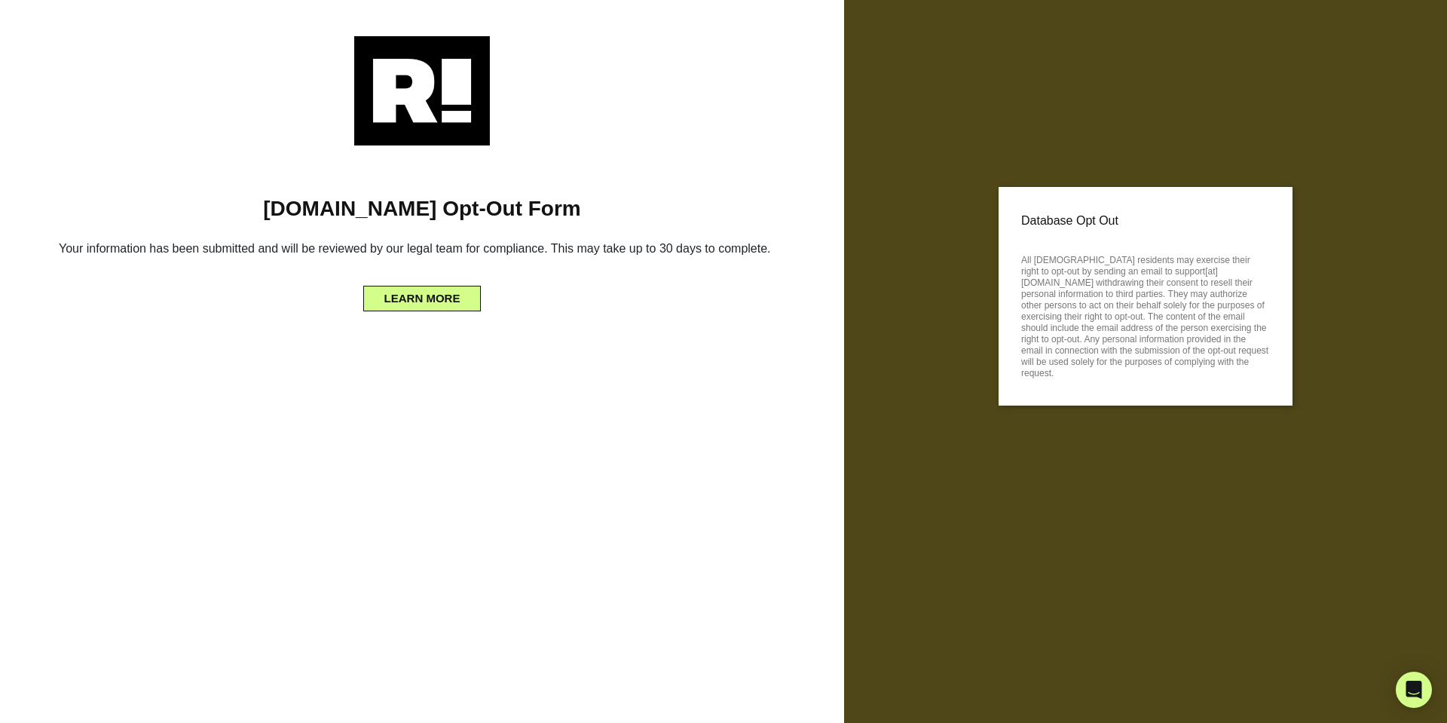
drag, startPoint x: 74, startPoint y: 74, endPoint x: 61, endPoint y: -10, distance: 84.6
click at [61, 0] on html "[DOMAIN_NAME] Opt-Out Form Your information has been submitted and will be revi…" at bounding box center [723, 361] width 1447 height 723
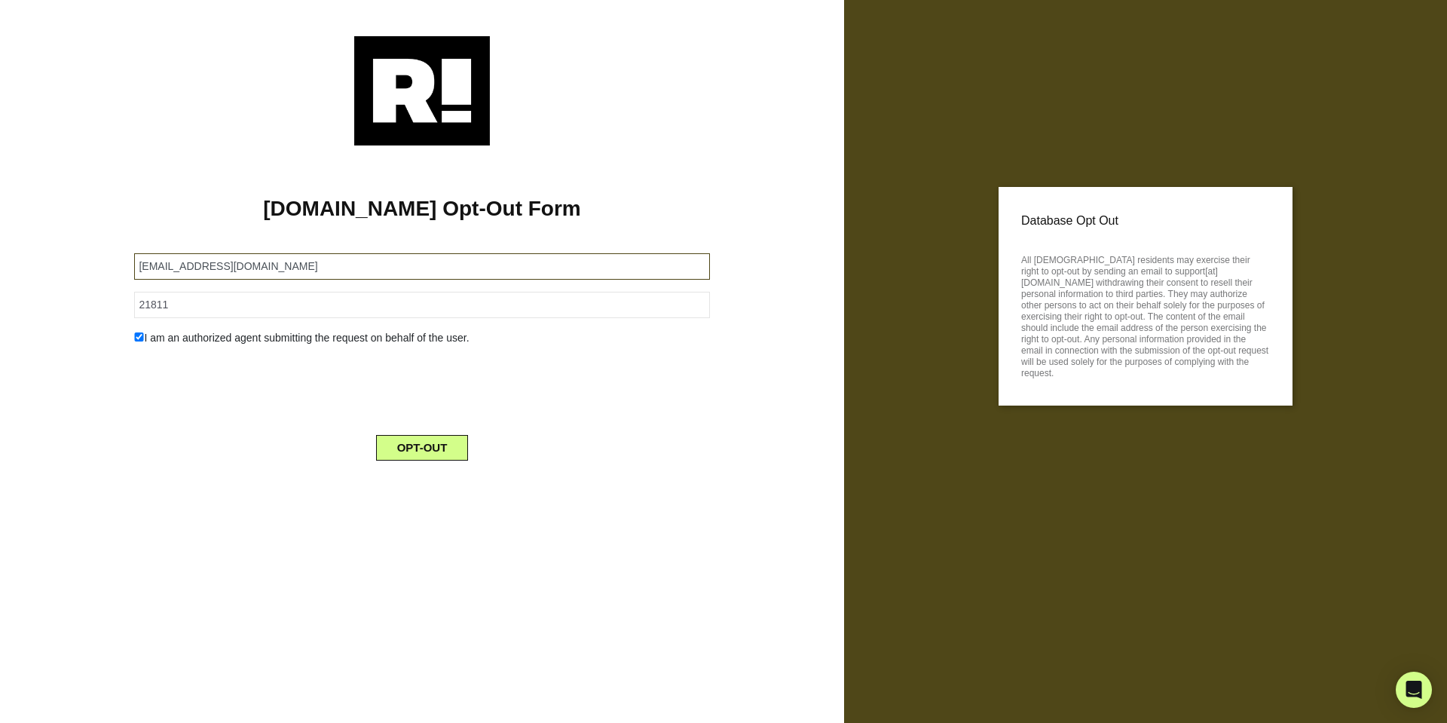
click at [163, 261] on input "[EMAIL_ADDRESS][DOMAIN_NAME]" at bounding box center [421, 266] width 575 height 26
click at [163, 261] on input "sanandskip@gmail.com" at bounding box center [421, 266] width 575 height 26
paste input "annafida@hot"
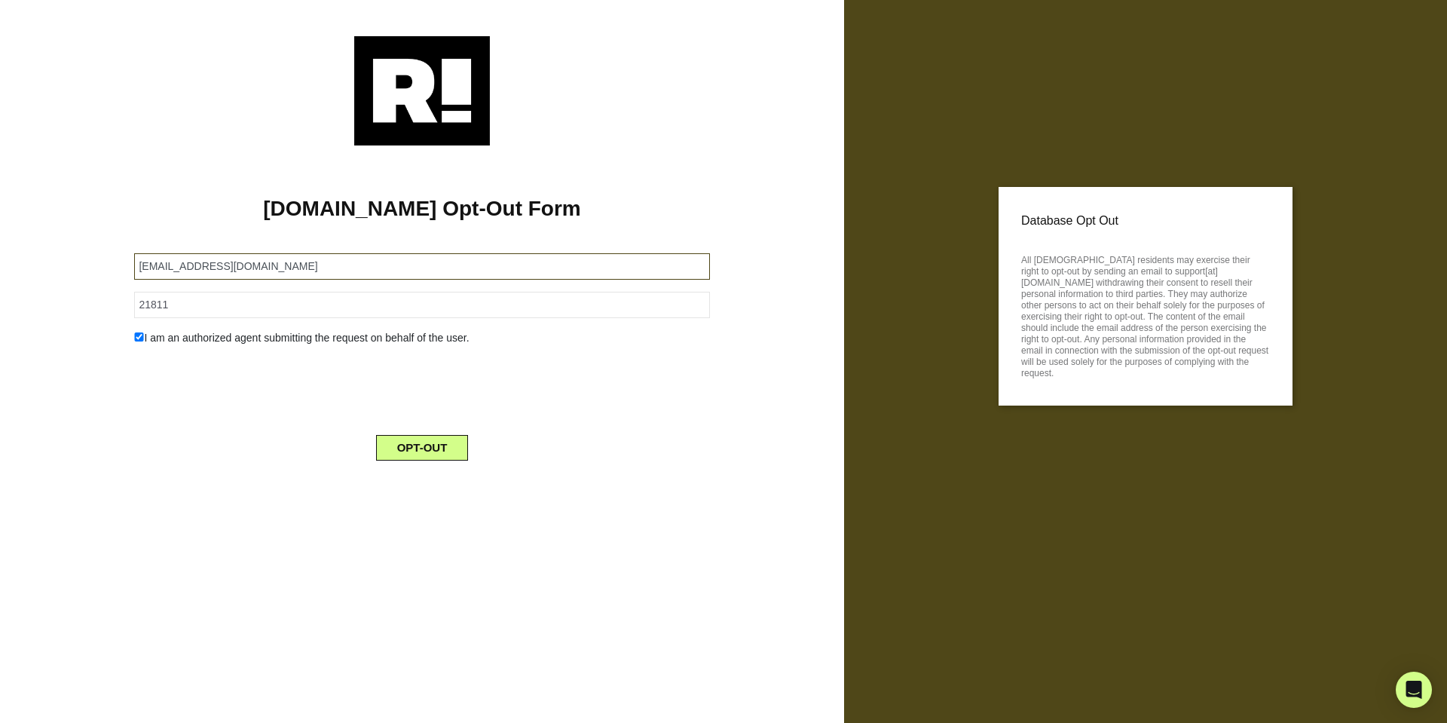
drag, startPoint x: 163, startPoint y: 261, endPoint x: 163, endPoint y: 297, distance: 35.4
click at [163, 296] on form "annafida@hotmail.com 21811 I am an authorized agent submitting the request on b…" at bounding box center [421, 347] width 575 height 225
type input "annafida@hotmail.com"
click at [161, 304] on input "21811" at bounding box center [421, 305] width 575 height 26
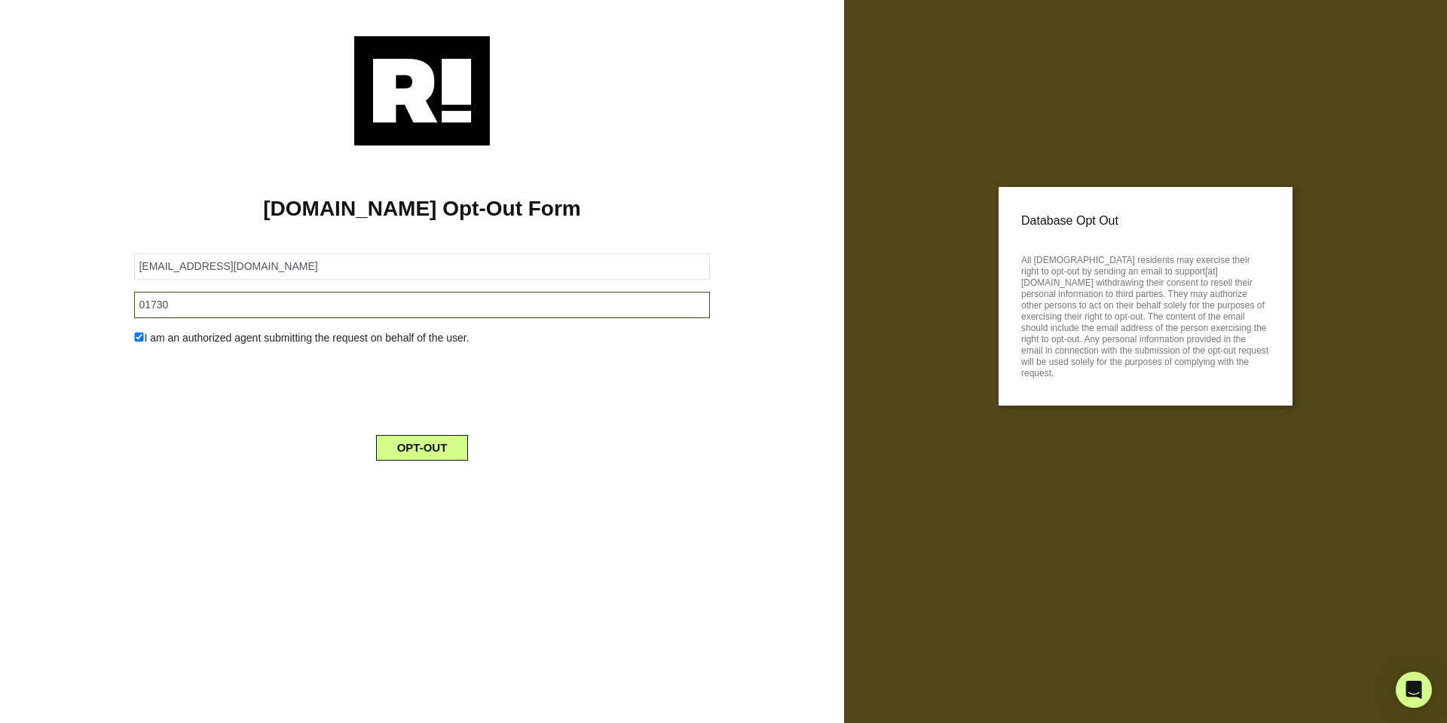
type input "01730"
click at [417, 455] on button "OPT-OUT" at bounding box center [422, 448] width 93 height 26
click at [595, 260] on input "[EMAIL_ADDRESS][DOMAIN_NAME]" at bounding box center [421, 266] width 575 height 26
click at [595, 260] on input "annafida@hotmail.com" at bounding box center [421, 266] width 575 height 26
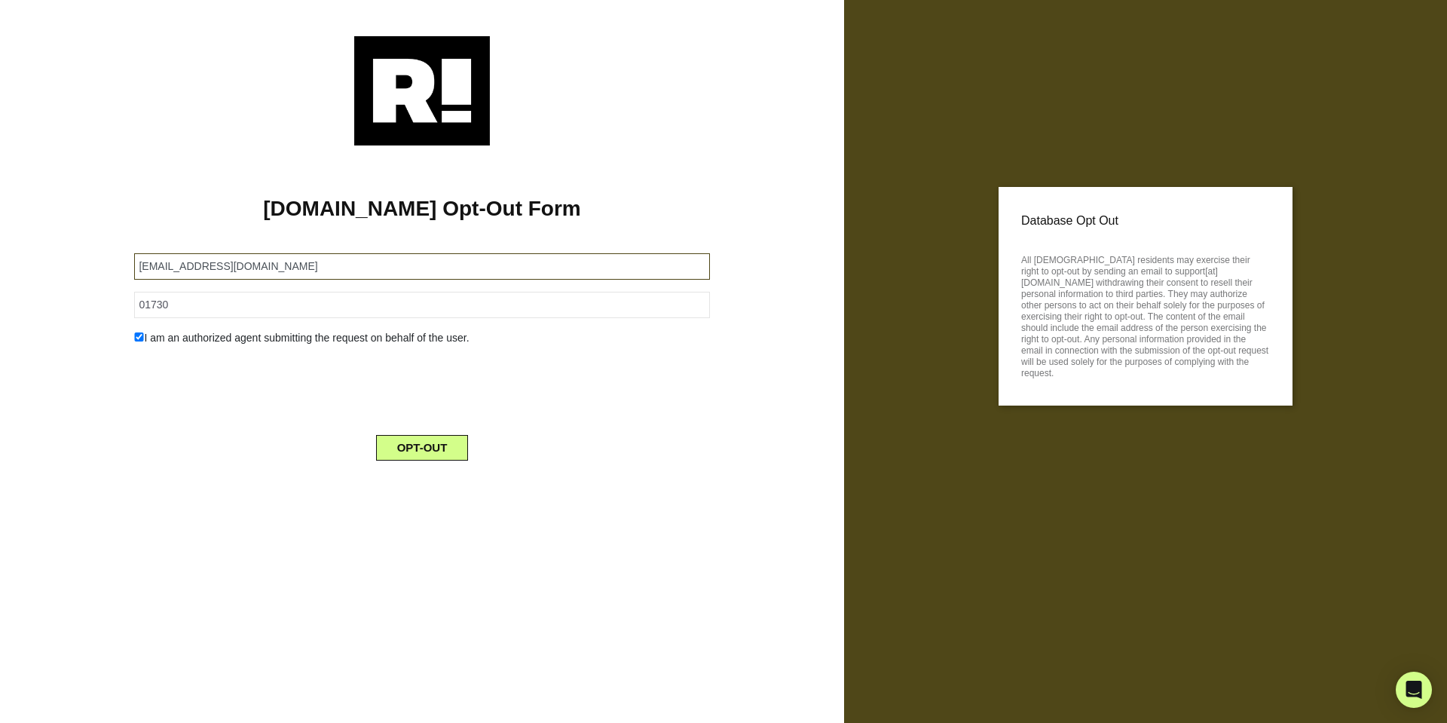
paste input "jsdubleu@g"
type input "[EMAIL_ADDRESS][DOMAIN_NAME]"
click at [331, 317] on input "01730" at bounding box center [421, 305] width 575 height 26
paste input "9062"
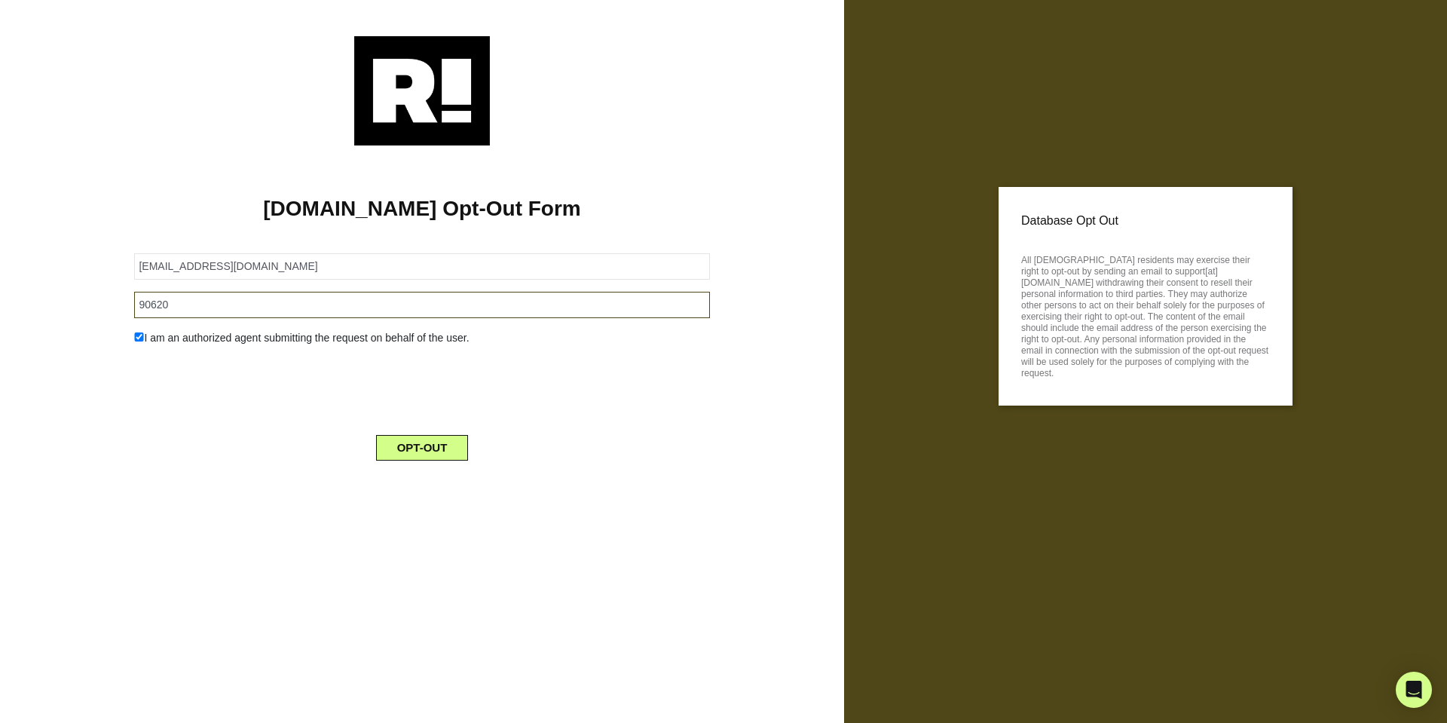
type input "90620"
click at [416, 450] on button "OPT-OUT" at bounding box center [422, 448] width 93 height 26
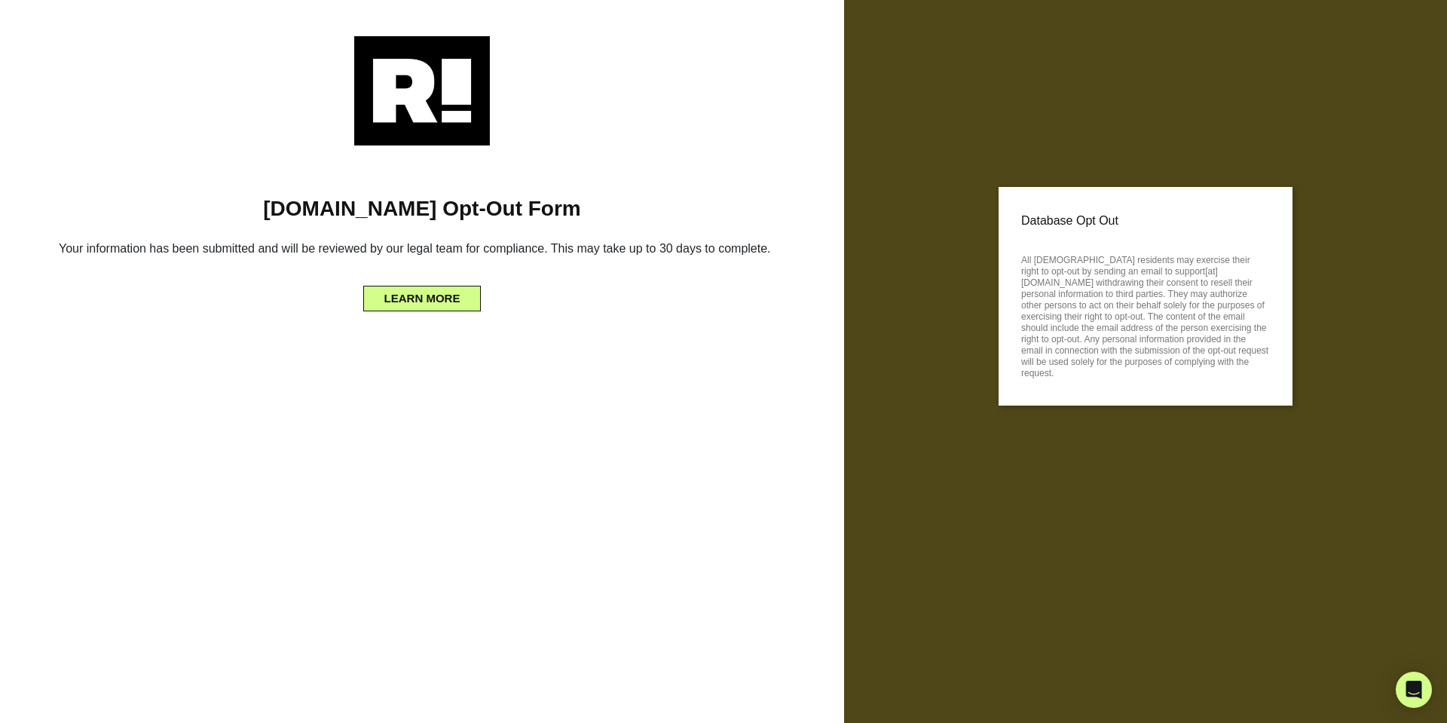
click at [610, 402] on div "[DOMAIN_NAME] Opt-Out Form Your information has been submitted and will be revi…" at bounding box center [422, 361] width 844 height 723
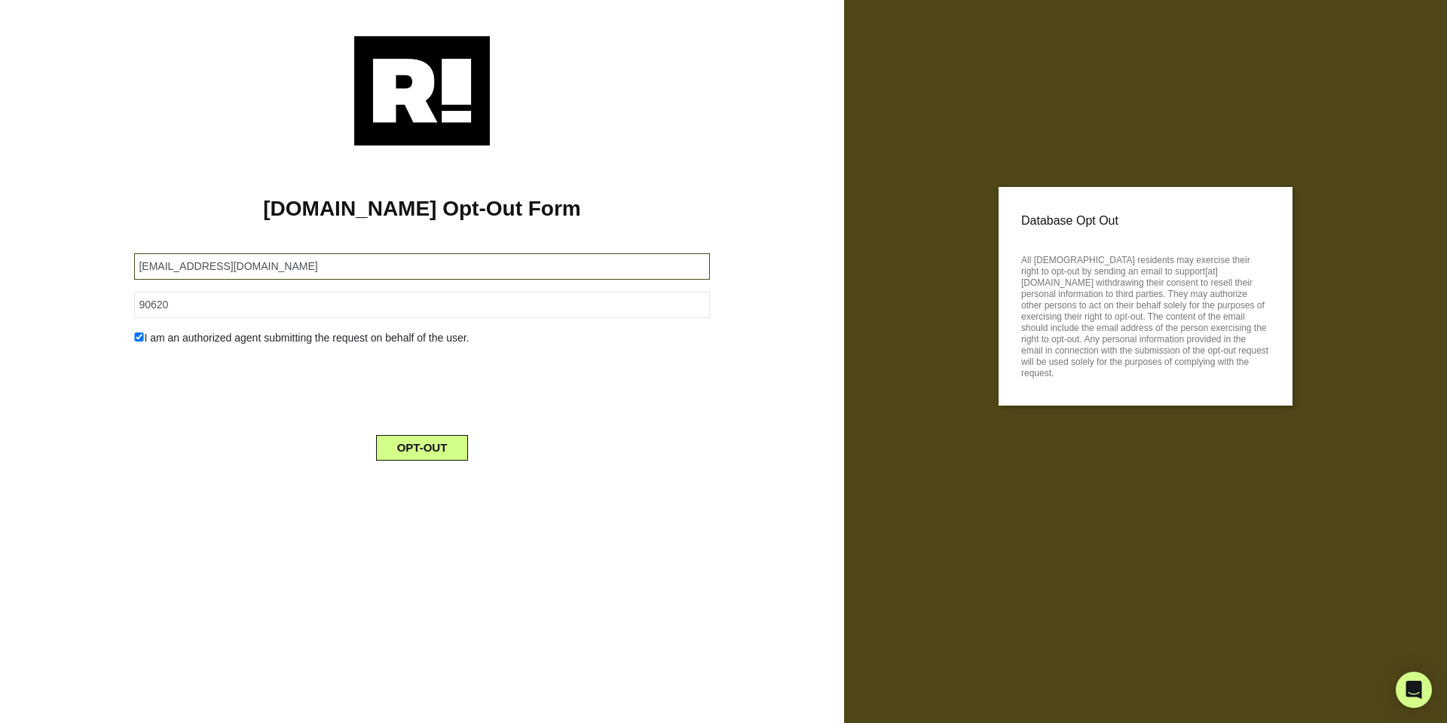
click at [378, 271] on input "[EMAIL_ADDRESS][DOMAIN_NAME]" at bounding box center [421, 266] width 575 height 26
click at [378, 271] on input "jsdubleu@gmail.com" at bounding box center [421, 266] width 575 height 26
paste input "phelanmaryellen"
type input "phelanmaryellen@gmail.com"
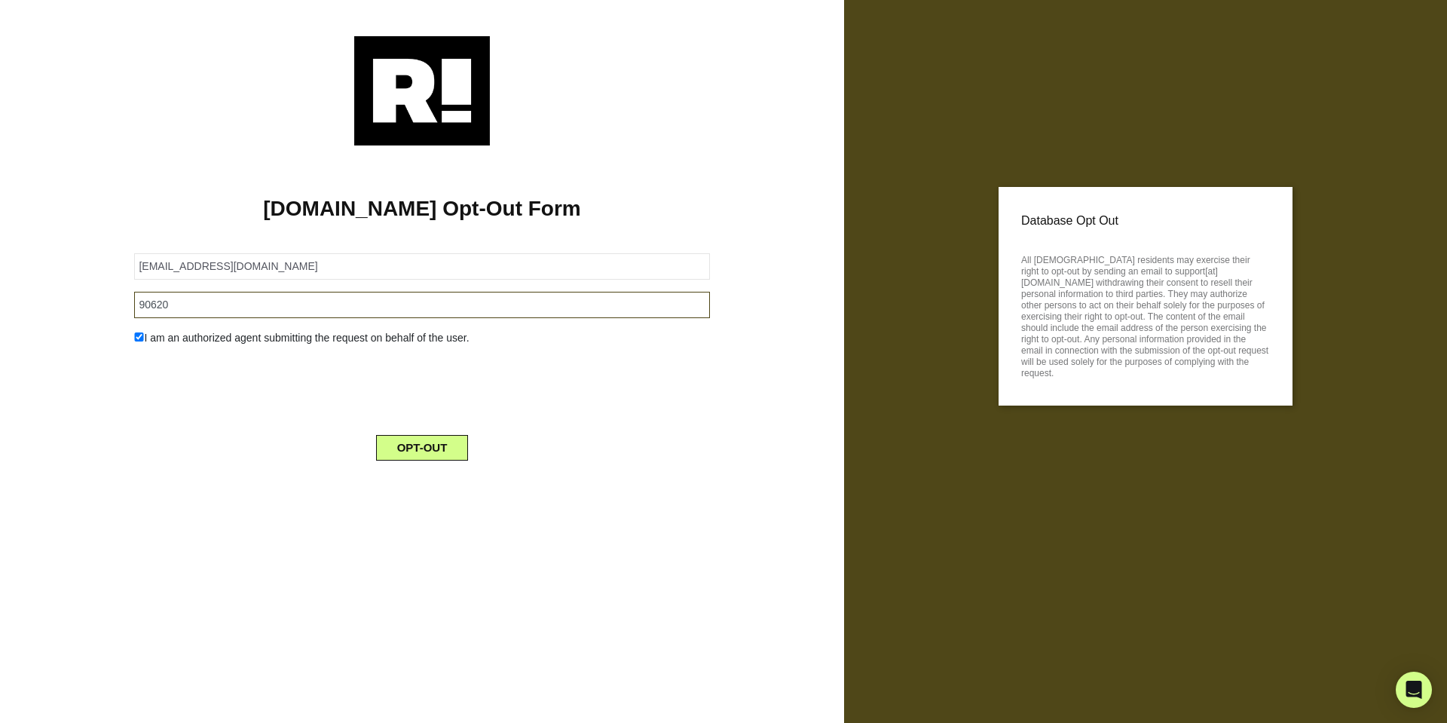
click at [363, 301] on input "90620" at bounding box center [421, 305] width 575 height 26
drag, startPoint x: 363, startPoint y: 299, endPoint x: 338, endPoint y: 307, distance: 26.9
click at [338, 307] on input "90620" at bounding box center [421, 305] width 575 height 26
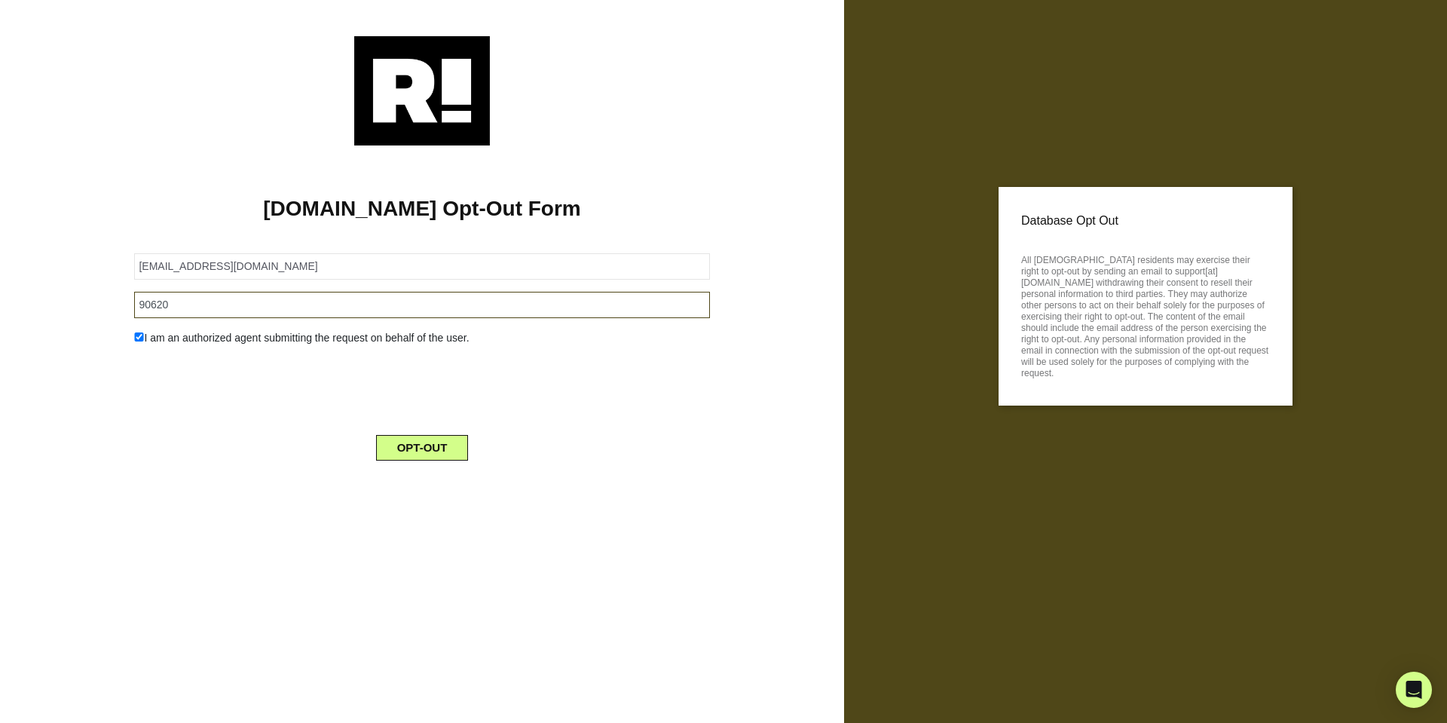
click at [338, 307] on input "90620" at bounding box center [421, 305] width 575 height 26
type input "01730"
click at [418, 447] on button "OPT-OUT" at bounding box center [422, 448] width 93 height 26
click at [175, 267] on input "phelanmaryellen@gmail.com" at bounding box center [421, 266] width 575 height 26
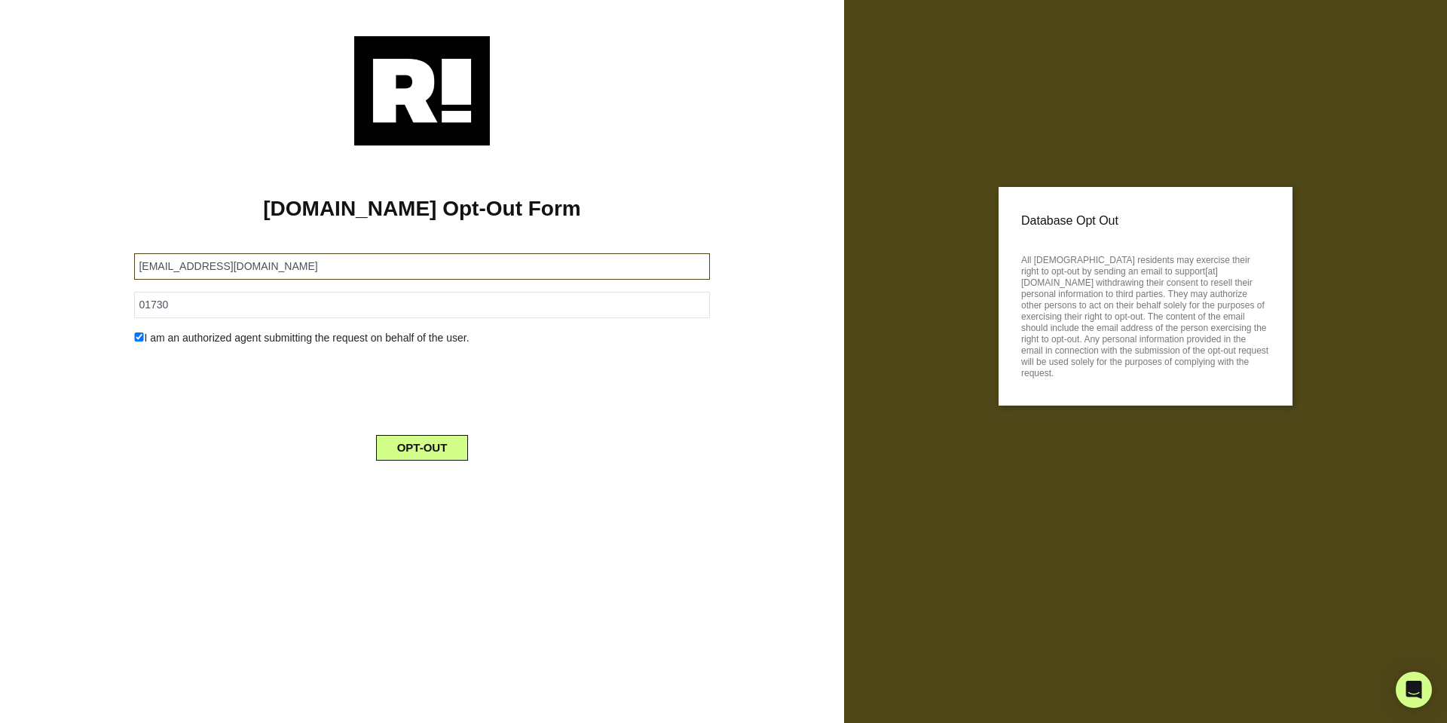
click at [175, 267] on input "phelanmaryellen@gmail.com" at bounding box center [421, 266] width 575 height 26
paste input "thethr2005"
type input "thethr2005@gmail.com"
click at [424, 447] on button "OPT-OUT" at bounding box center [422, 448] width 93 height 26
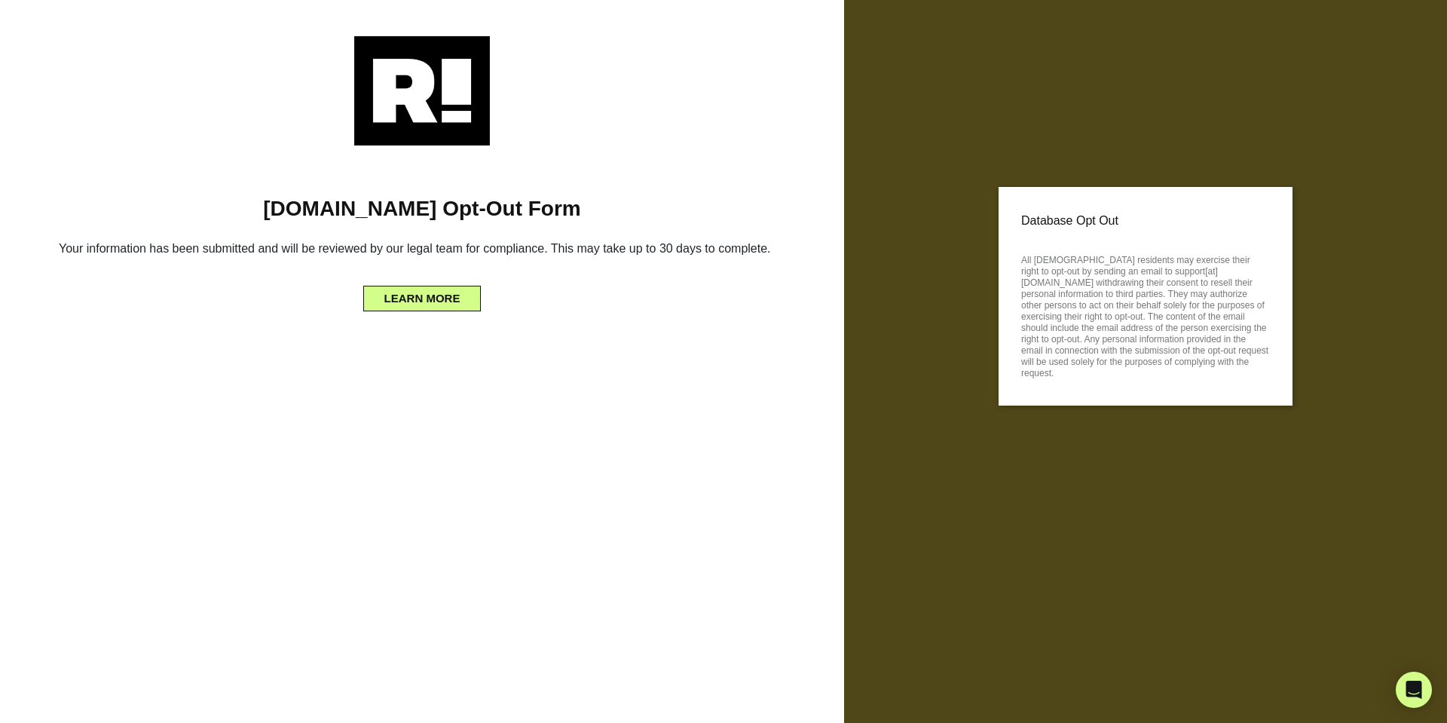
click at [455, 444] on div "[DOMAIN_NAME] Opt-Out Form Your information has been submitted and will be revi…" at bounding box center [422, 361] width 844 height 723
